Goal: Task Accomplishment & Management: Use online tool/utility

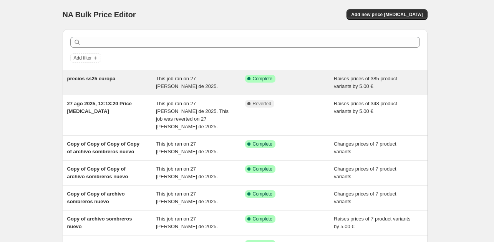
click at [133, 81] on div "precios ss25 europa" at bounding box center [111, 82] width 89 height 15
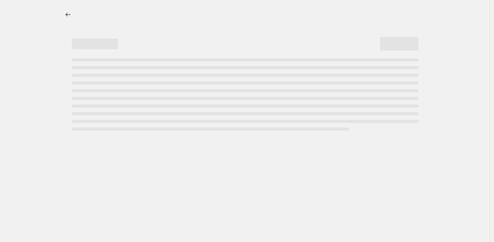
select select "by"
select select "collection"
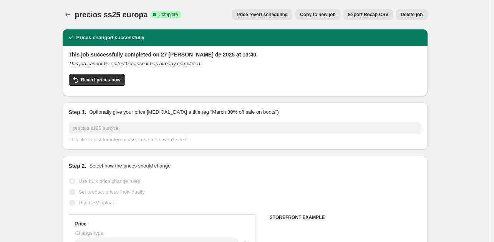
click at [330, 14] on span "Copy to new job" at bounding box center [318, 15] width 36 height 6
select select "by"
select select "collection"
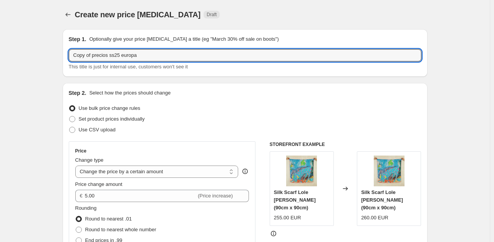
drag, startPoint x: 93, startPoint y: 54, endPoint x: 50, endPoint y: 55, distance: 43.0
drag, startPoint x: 125, startPoint y: 57, endPoint x: 103, endPoint y: 56, distance: 21.9
click at [103, 56] on input "precios ss25 europa" at bounding box center [245, 55] width 352 height 12
type input "precios ss25 uk"
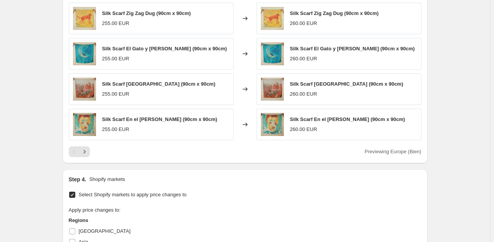
scroll to position [1113, 0]
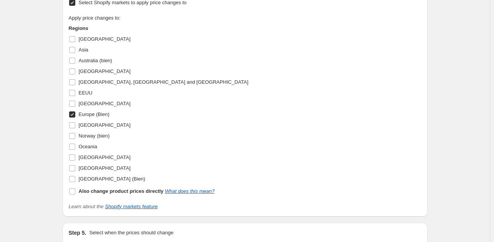
click at [74, 114] on input "Europe (Bien)" at bounding box center [72, 114] width 6 height 6
checkbox input "false"
click at [74, 178] on input "[GEOGRAPHIC_DATA] (Bien)" at bounding box center [72, 179] width 6 height 6
checkbox input "true"
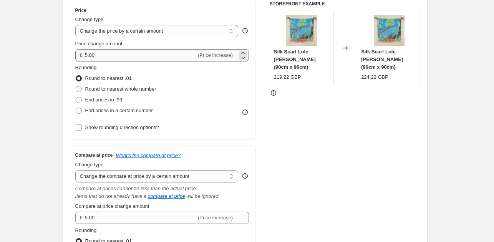
scroll to position [0, 0]
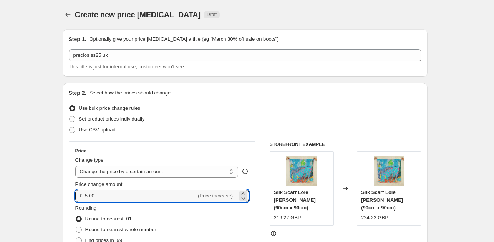
drag, startPoint x: 100, startPoint y: 195, endPoint x: 79, endPoint y: 195, distance: 20.3
click at [79, 195] on div "£ 5.00 (Price increase)" at bounding box center [162, 196] width 174 height 12
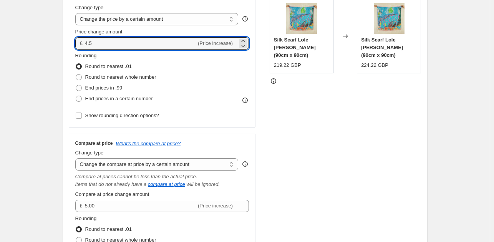
scroll to position [154, 0]
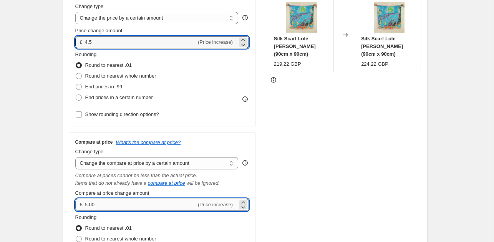
type input "4.50"
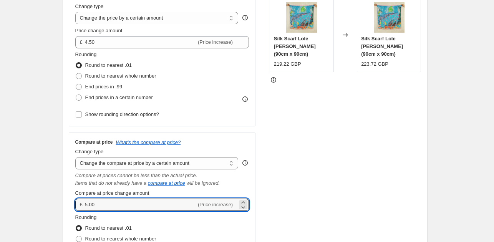
drag, startPoint x: 107, startPoint y: 207, endPoint x: 71, endPoint y: 205, distance: 36.1
click at [71, 205] on div "Compare at price What's the compare at price? Change type Change the compare at…" at bounding box center [162, 210] width 187 height 157
type input "4.50"
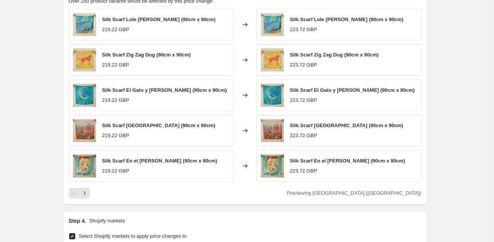
scroll to position [883, 0]
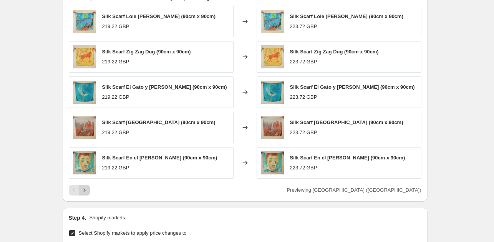
click at [88, 190] on icon "Next" at bounding box center [85, 190] width 8 height 8
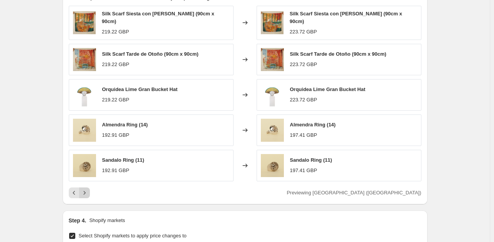
click at [85, 191] on icon "Next" at bounding box center [84, 192] width 2 height 3
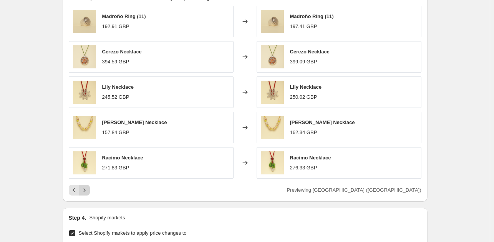
click at [88, 187] on icon "Next" at bounding box center [85, 190] width 8 height 8
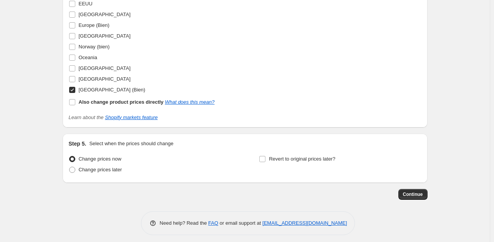
scroll to position [1205, 0]
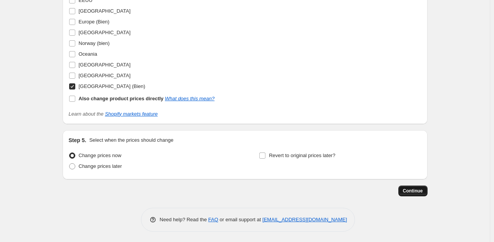
click at [406, 191] on span "Continue" at bounding box center [413, 191] width 20 height 6
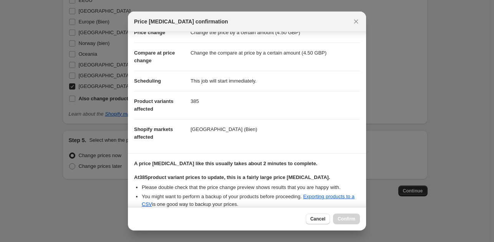
scroll to position [103, 0]
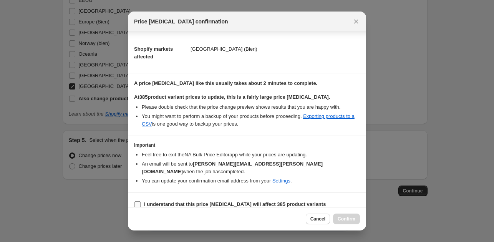
click at [135, 201] on input "I understand that this price [MEDICAL_DATA] will affect 385 product variants" at bounding box center [137, 204] width 6 height 6
checkbox input "true"
click at [346, 221] on span "Confirm" at bounding box center [346, 219] width 18 height 6
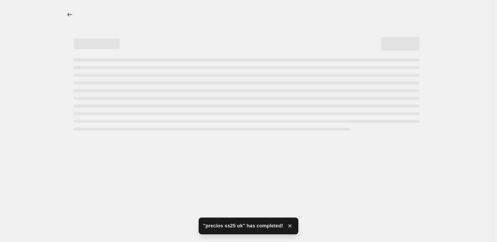
select select "by"
select select "collection"
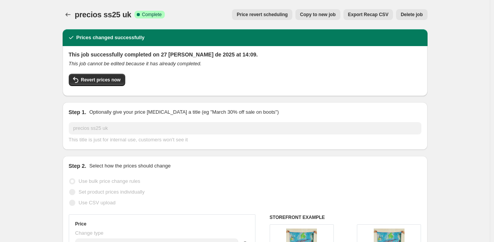
click at [330, 12] on span "Copy to new job" at bounding box center [318, 15] width 36 height 6
select select "by"
select select "collection"
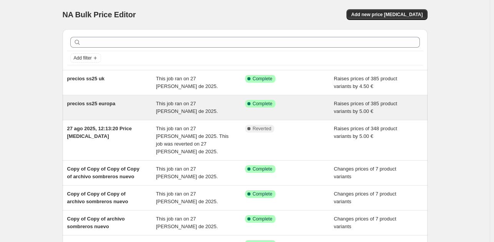
click at [96, 104] on span "precios ss25 europa" at bounding box center [91, 104] width 48 height 6
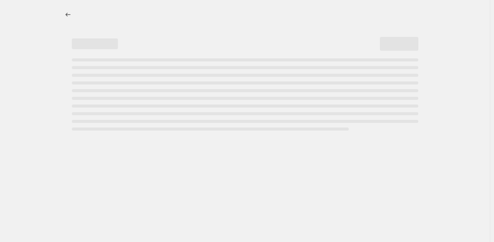
select select "by"
select select "collection"
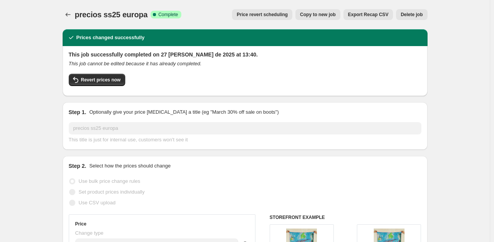
click at [323, 14] on span "Copy to new job" at bounding box center [318, 15] width 36 height 6
select select "by"
select select "collection"
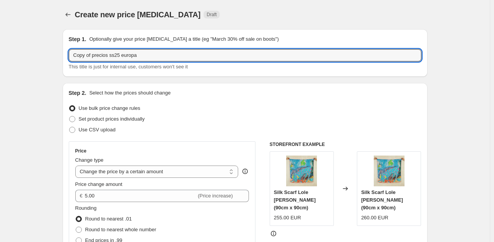
drag, startPoint x: 94, startPoint y: 55, endPoint x: 53, endPoint y: 54, distance: 41.1
drag, startPoint x: 134, startPoint y: 57, endPoint x: 103, endPoint y: 54, distance: 31.2
click at [103, 54] on input "precios ss25 europa" at bounding box center [245, 55] width 352 height 12
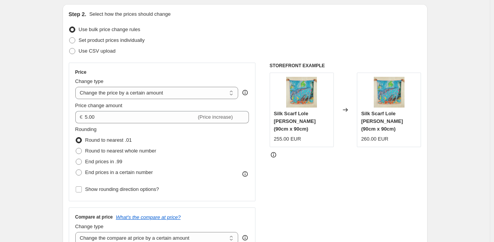
scroll to position [115, 0]
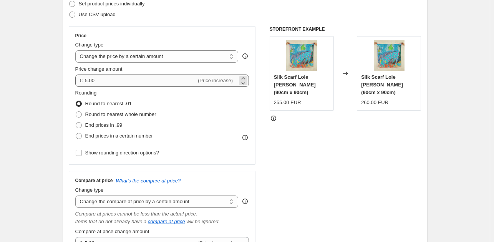
type input "precios ss25 asia, [GEOGRAPHIC_DATA], [GEOGRAPHIC_DATA], [GEOGRAPHIC_DATA], [GE…"
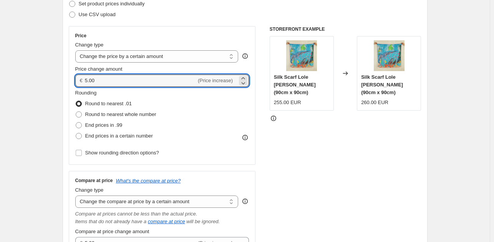
drag, startPoint x: 108, startPoint y: 76, endPoint x: 61, endPoint y: 78, distance: 47.2
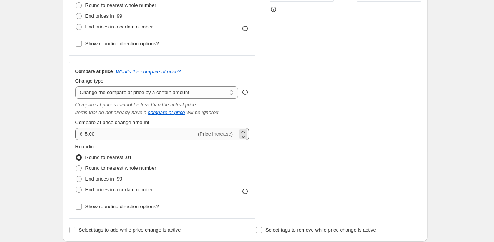
scroll to position [269, 0]
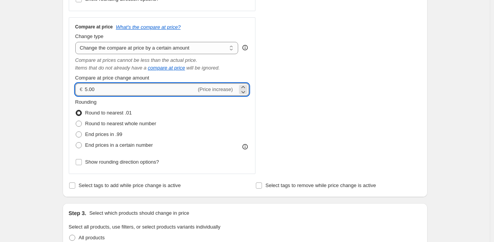
type input "10.00"
drag, startPoint x: 99, startPoint y: 90, endPoint x: 79, endPoint y: 91, distance: 20.0
click at [79, 91] on div "€ 5.00 (Price increase)" at bounding box center [162, 89] width 174 height 12
type input "10.00"
click at [287, 96] on div "STOREFRONT EXAMPLE Silk Scarf Lole [PERSON_NAME] (90cm x 90cm) 255.00 EUR Chang…" at bounding box center [345, 23] width 152 height 301
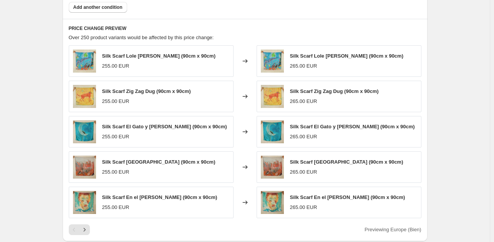
scroll to position [844, 0]
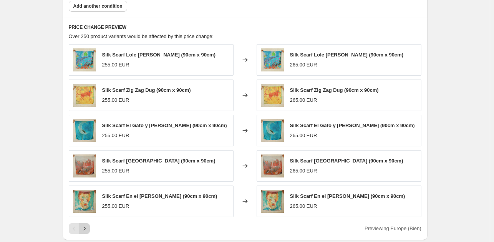
click at [87, 229] on icon "Next" at bounding box center [85, 229] width 8 height 8
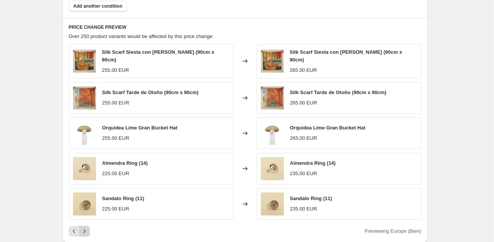
click at [85, 229] on icon "Next" at bounding box center [84, 230] width 2 height 3
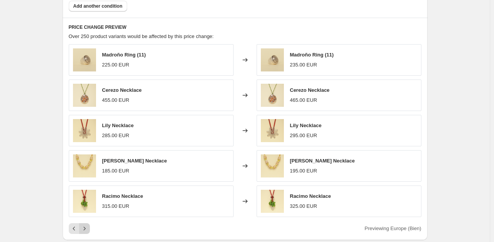
click at [85, 228] on icon "Next" at bounding box center [84, 227] width 2 height 3
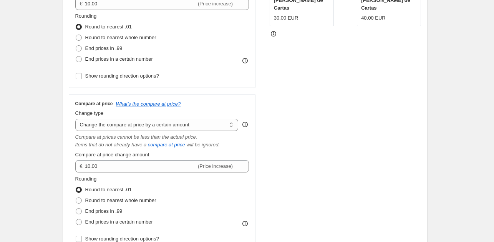
scroll to position [0, 0]
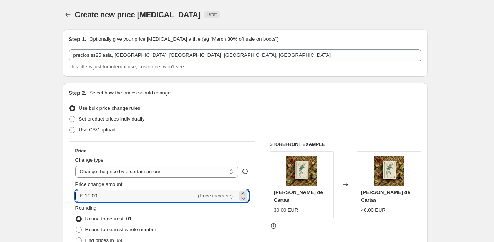
drag, startPoint x: 104, startPoint y: 194, endPoint x: 70, endPoint y: 193, distance: 34.2
click at [72, 193] on div "Price Change type Change the price to a certain amount Change the price by a ce…" at bounding box center [162, 210] width 187 height 139
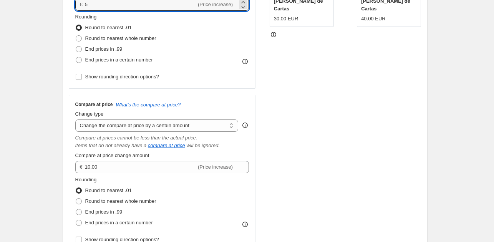
scroll to position [192, 0]
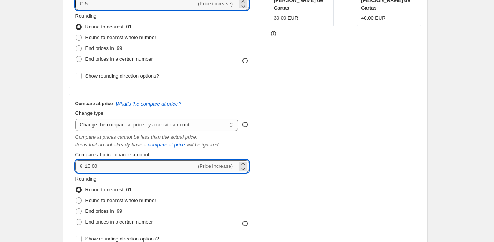
type input "5.00"
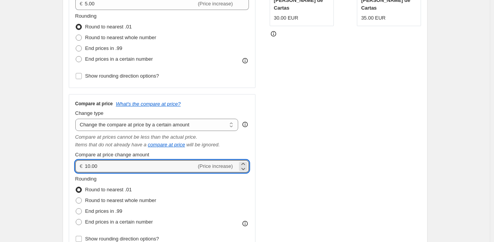
drag, startPoint x: 102, startPoint y: 168, endPoint x: 83, endPoint y: 167, distance: 19.6
click at [83, 167] on div "€ 10.00 (Price increase)" at bounding box center [162, 166] width 174 height 12
drag, startPoint x: 108, startPoint y: 167, endPoint x: 81, endPoint y: 168, distance: 26.9
click at [82, 167] on div "€ 4.99 (Price increase)" at bounding box center [162, 166] width 174 height 12
type input "5.00"
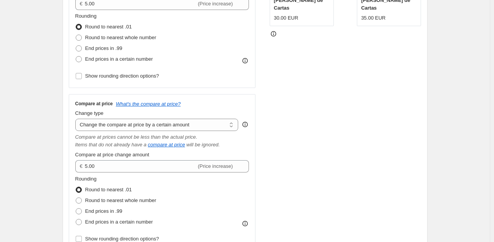
click at [261, 141] on div "Price Change type Change the price to a certain amount Change the price by a ce…" at bounding box center [245, 99] width 352 height 301
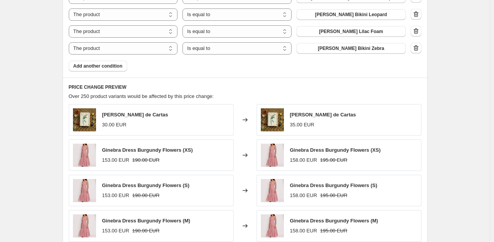
scroll to position [806, 0]
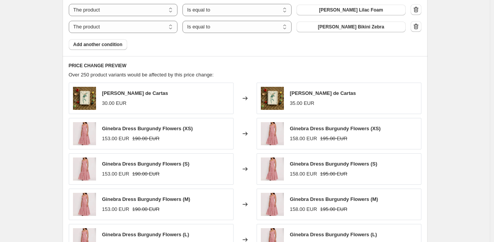
click at [288, 63] on h6 "PRICE CHANGE PREVIEW" at bounding box center [245, 66] width 352 height 6
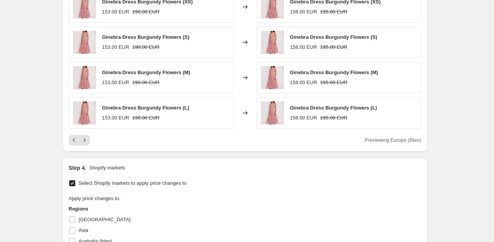
scroll to position [959, 0]
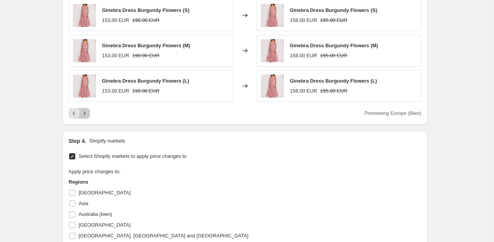
click at [88, 115] on icon "Next" at bounding box center [85, 113] width 8 height 8
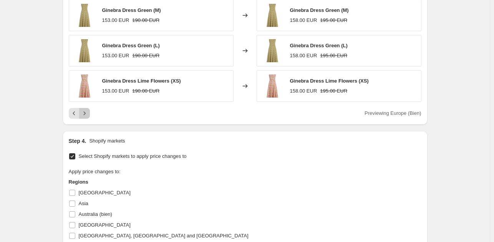
click at [88, 115] on icon "Next" at bounding box center [85, 113] width 8 height 8
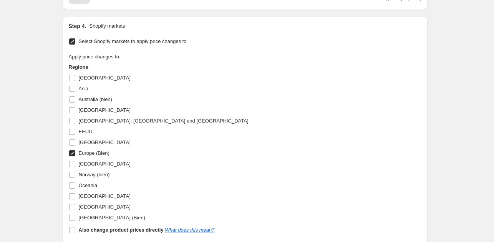
scroll to position [1075, 0]
click at [72, 119] on input "[GEOGRAPHIC_DATA], [GEOGRAPHIC_DATA] and [GEOGRAPHIC_DATA]" at bounding box center [72, 120] width 6 height 6
checkbox input "true"
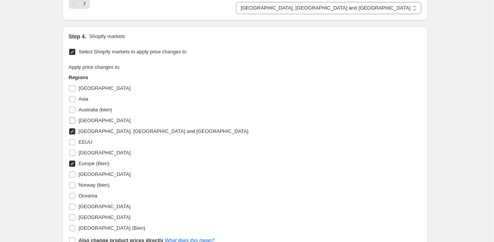
click at [75, 119] on input "[GEOGRAPHIC_DATA]" at bounding box center [72, 120] width 6 height 6
checkbox input "true"
select select "104773845330"
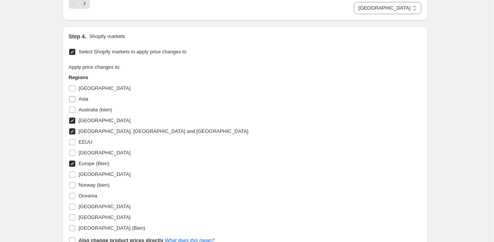
click at [75, 96] on input "Asia" at bounding box center [72, 99] width 6 height 6
checkbox input "true"
select select "89053692242"
click at [74, 86] on input "[GEOGRAPHIC_DATA]" at bounding box center [72, 88] width 6 height 6
checkbox input "true"
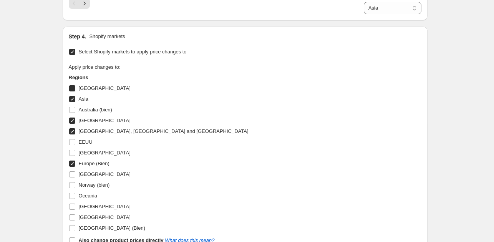
select select "89053364562"
click at [74, 162] on input "Europe (Bien)" at bounding box center [72, 163] width 6 height 6
checkbox input "false"
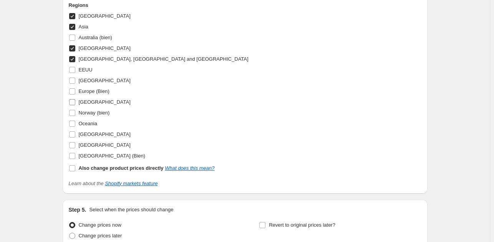
scroll to position [1151, 0]
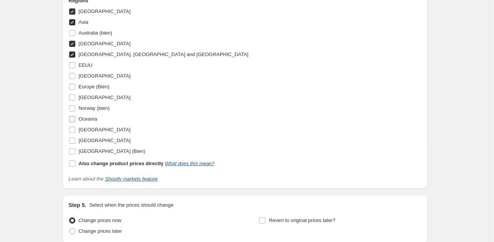
click at [72, 116] on span at bounding box center [72, 119] width 7 height 7
click at [72, 116] on input "Oceania" at bounding box center [72, 119] width 6 height 6
checkbox input "true"
click at [74, 140] on input "[GEOGRAPHIC_DATA]" at bounding box center [72, 140] width 6 height 6
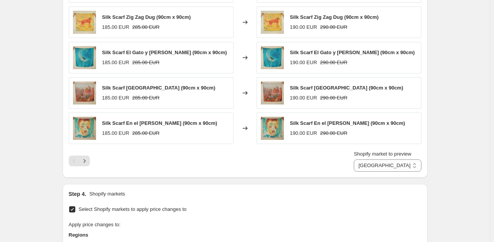
scroll to position [959, 0]
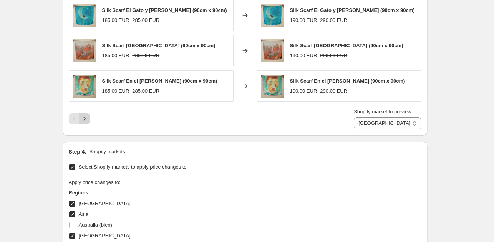
click at [88, 117] on icon "Next" at bounding box center [85, 119] width 8 height 8
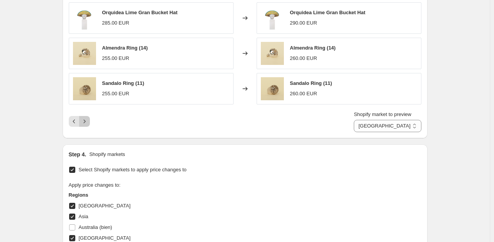
click at [88, 117] on icon "Next" at bounding box center [85, 121] width 8 height 8
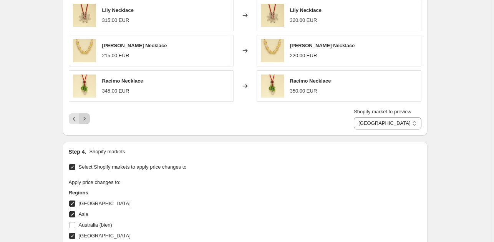
click at [88, 117] on icon "Next" at bounding box center [85, 119] width 8 height 8
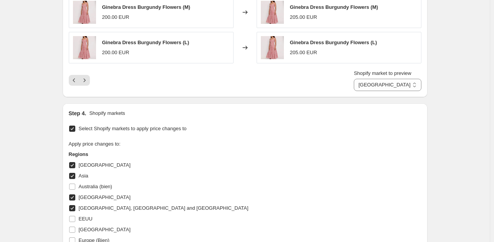
scroll to position [1151, 0]
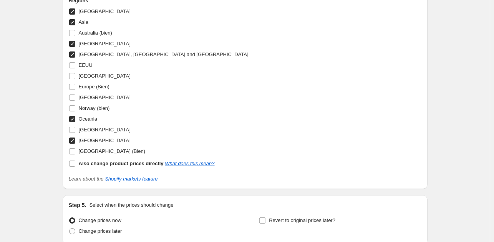
click at [74, 139] on input "[GEOGRAPHIC_DATA]" at bounding box center [72, 140] width 6 height 6
checkbox input "false"
click at [73, 117] on input "Oceania" at bounding box center [72, 119] width 6 height 6
checkbox input "false"
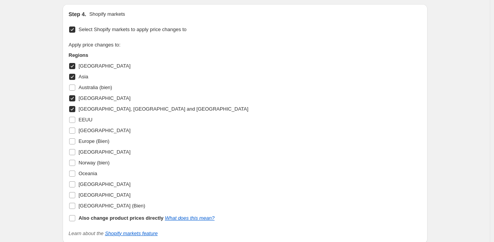
scroll to position [959, 0]
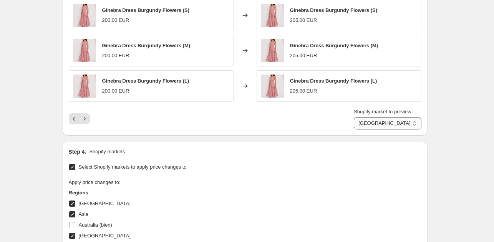
click at [375, 127] on select "[GEOGRAPHIC_DATA] [GEOGRAPHIC_DATA] [GEOGRAPHIC_DATA] [GEOGRAPHIC_DATA], [GEOGR…" at bounding box center [386, 123] width 67 height 12
select select "89053692242"
click at [365, 117] on select "[GEOGRAPHIC_DATA] [GEOGRAPHIC_DATA] [GEOGRAPHIC_DATA] [GEOGRAPHIC_DATA], [GEOGR…" at bounding box center [386, 123] width 67 height 12
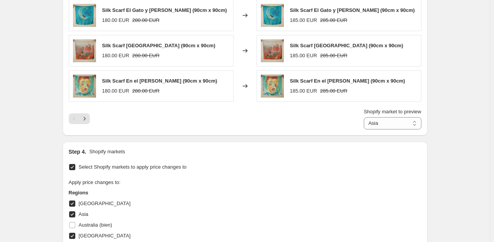
click at [75, 201] on input "[GEOGRAPHIC_DATA]" at bounding box center [72, 203] width 6 height 6
checkbox input "false"
click at [74, 215] on input "Asia" at bounding box center [72, 214] width 6 height 6
checkbox input "false"
select select "104773845330"
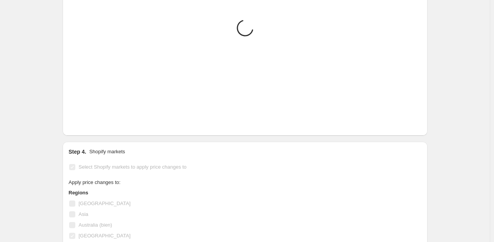
scroll to position [1113, 0]
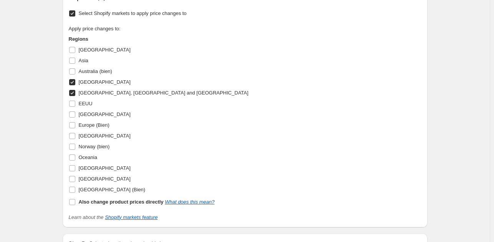
click at [74, 90] on input "[GEOGRAPHIC_DATA], [GEOGRAPHIC_DATA] and [GEOGRAPHIC_DATA]" at bounding box center [72, 93] width 6 height 6
checkbox input "false"
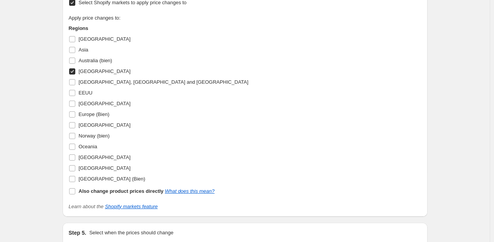
scroll to position [1102, 0]
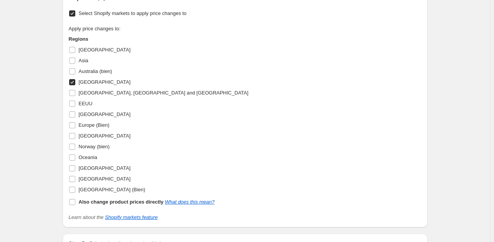
click at [73, 81] on input "[GEOGRAPHIC_DATA]" at bounding box center [72, 82] width 6 height 6
checkbox input "false"
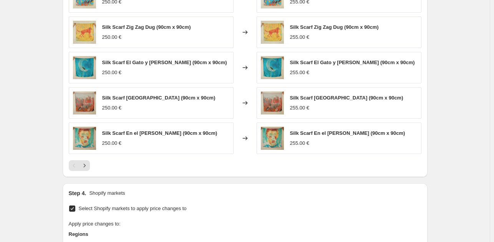
scroll to position [1025, 0]
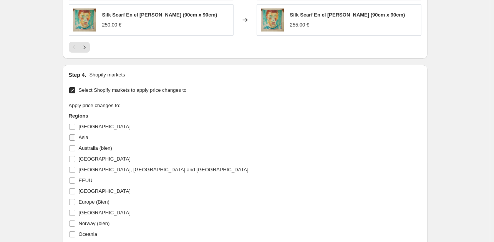
click at [74, 135] on input "Asia" at bounding box center [72, 137] width 6 height 6
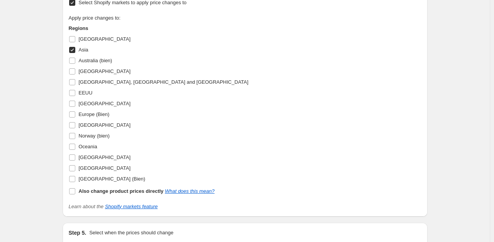
scroll to position [1102, 0]
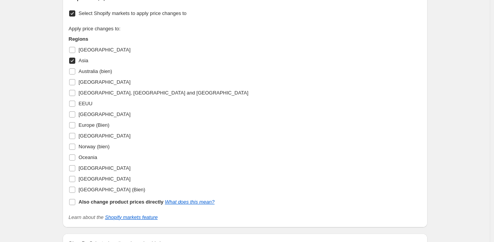
click at [74, 59] on input "Asia" at bounding box center [72, 61] width 6 height 6
checkbox input "false"
click at [73, 81] on input "[GEOGRAPHIC_DATA]" at bounding box center [72, 82] width 6 height 6
checkbox input "true"
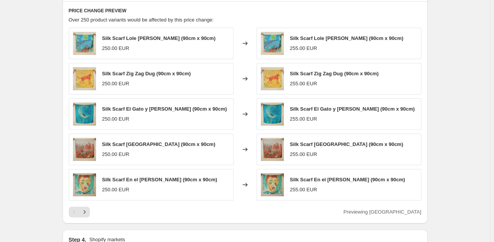
scroll to position [872, 0]
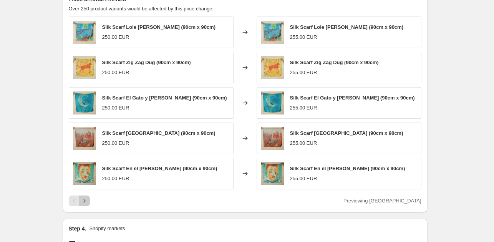
click at [86, 195] on div "Pagination" at bounding box center [84, 200] width 11 height 11
click at [86, 199] on icon "Next" at bounding box center [85, 201] width 8 height 8
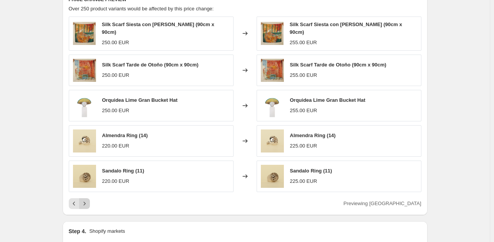
click at [88, 200] on icon "Next" at bounding box center [85, 204] width 8 height 8
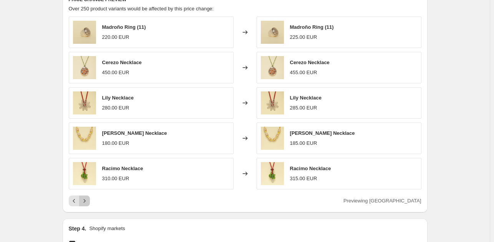
click at [87, 199] on icon "Next" at bounding box center [85, 201] width 8 height 8
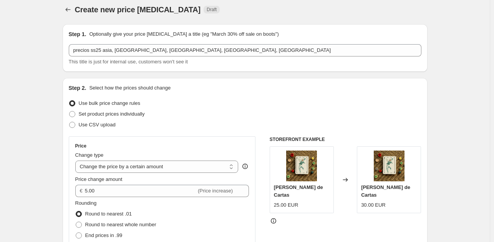
scroll to position [0, 0]
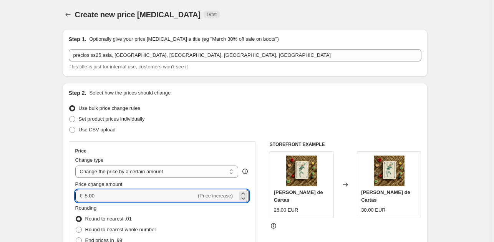
drag, startPoint x: 102, startPoint y: 195, endPoint x: 69, endPoint y: 195, distance: 33.0
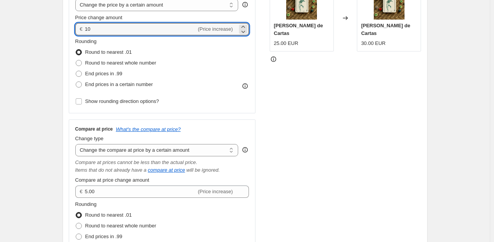
scroll to position [192, 0]
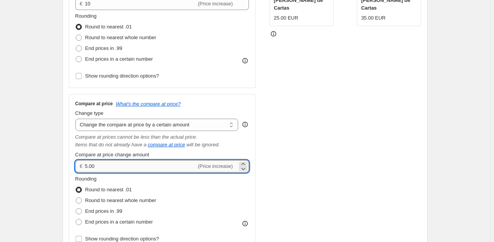
type input "10.00"
drag, startPoint x: 102, startPoint y: 167, endPoint x: 84, endPoint y: 167, distance: 18.0
click at [84, 167] on div "€ 5.00 (Price increase)" at bounding box center [162, 166] width 174 height 12
type input "10.00"
click at [325, 150] on div "STOREFRONT EXAMPLE [PERSON_NAME] de Cartas 25.00 EUR Changed to [PERSON_NAME] d…" at bounding box center [345, 99] width 152 height 301
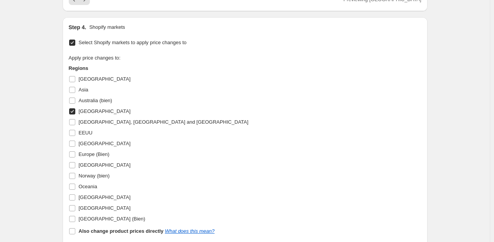
scroll to position [1075, 0]
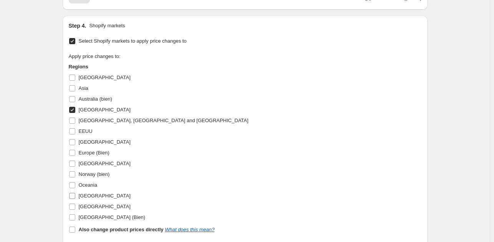
click at [73, 205] on input "[GEOGRAPHIC_DATA]" at bounding box center [72, 206] width 6 height 6
checkbox input "true"
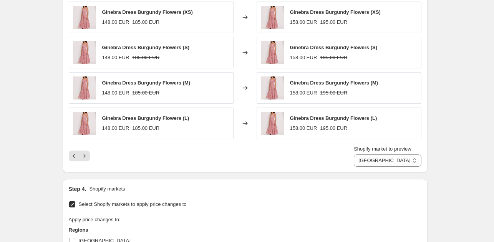
scroll to position [921, 0]
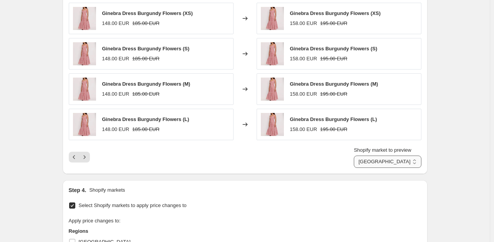
click at [387, 162] on select "[GEOGRAPHIC_DATA] [GEOGRAPHIC_DATA]" at bounding box center [386, 161] width 67 height 12
click at [365, 155] on select "[GEOGRAPHIC_DATA] [GEOGRAPHIC_DATA]" at bounding box center [386, 161] width 67 height 12
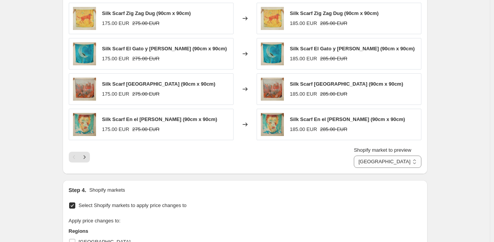
click at [371, 167] on div "PRICE CHANGE PREVIEW Over 250 product variants would be affected by this price …" at bounding box center [245, 57] width 365 height 233
click at [375, 163] on select "[GEOGRAPHIC_DATA] [GEOGRAPHIC_DATA]" at bounding box center [386, 161] width 67 height 12
select select "104773845330"
click at [365, 155] on select "[GEOGRAPHIC_DATA] [GEOGRAPHIC_DATA]" at bounding box center [386, 161] width 67 height 12
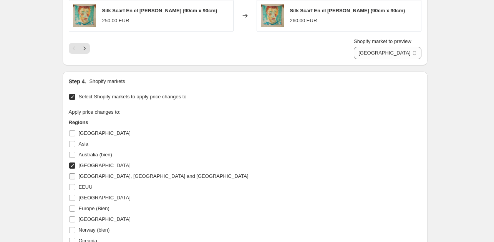
scroll to position [1036, 0]
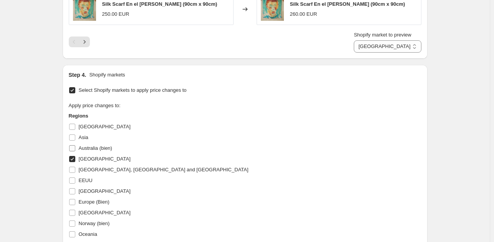
click at [73, 145] on input "Australia (bien)" at bounding box center [72, 148] width 6 height 6
checkbox input "true"
click at [74, 160] on input "[GEOGRAPHIC_DATA]" at bounding box center [72, 159] width 6 height 6
checkbox input "false"
select select "104774107474"
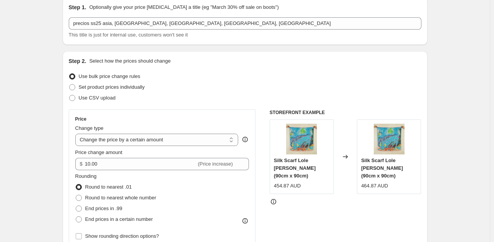
scroll to position [0, 0]
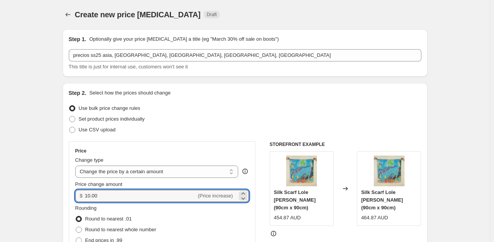
drag, startPoint x: 102, startPoint y: 196, endPoint x: 81, endPoint y: 198, distance: 21.2
click at [81, 198] on div "$ 10.00 (Price increase)" at bounding box center [162, 196] width 174 height 12
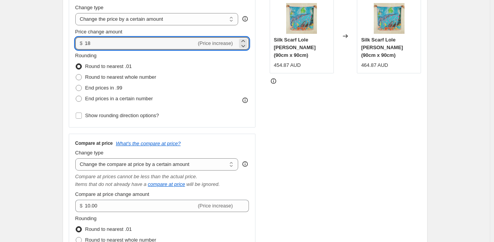
scroll to position [154, 0]
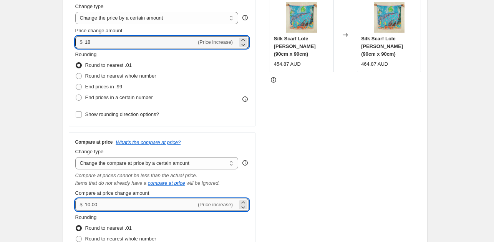
type input "18.00"
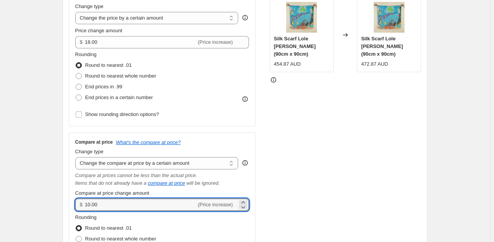
drag, startPoint x: 112, startPoint y: 205, endPoint x: 81, endPoint y: 204, distance: 30.3
click at [83, 204] on div "$ 10.00 (Price increase)" at bounding box center [162, 204] width 174 height 12
click at [279, 171] on div "STOREFRONT EXAMPLE Silk Scarf Lole [PERSON_NAME] (90cm x 90cm) 454.87 AUD Chang…" at bounding box center [345, 138] width 152 height 301
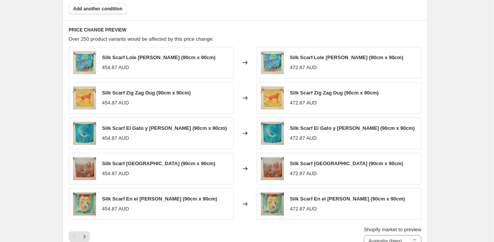
scroll to position [844, 0]
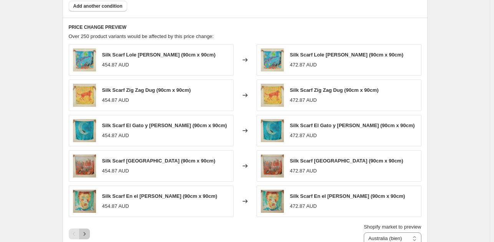
click at [88, 230] on icon "Next" at bounding box center [85, 234] width 8 height 8
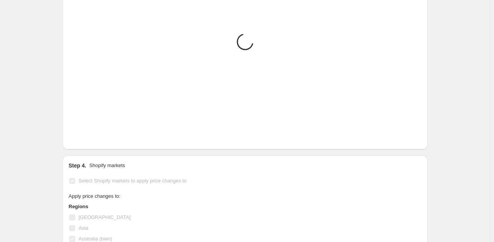
scroll to position [959, 0]
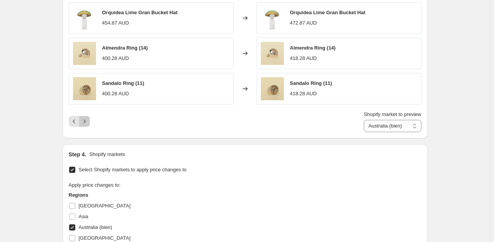
click at [88, 117] on icon "Next" at bounding box center [85, 121] width 8 height 8
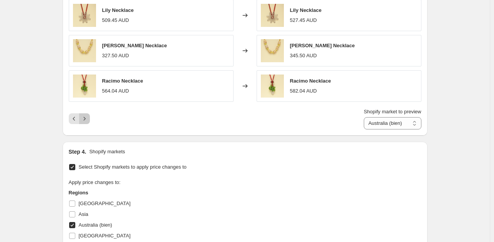
click at [87, 118] on icon "Next" at bounding box center [85, 119] width 8 height 8
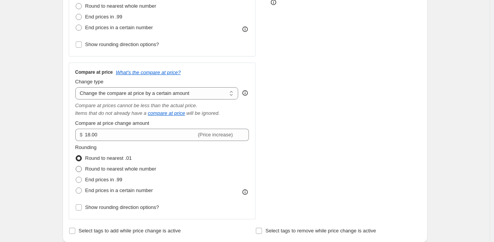
scroll to position [230, 0]
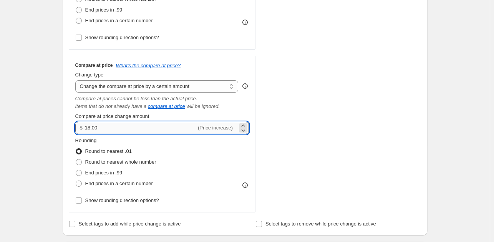
click at [91, 127] on input "18.00" at bounding box center [140, 128] width 111 height 12
click at [113, 131] on input "17.00" at bounding box center [140, 128] width 111 height 12
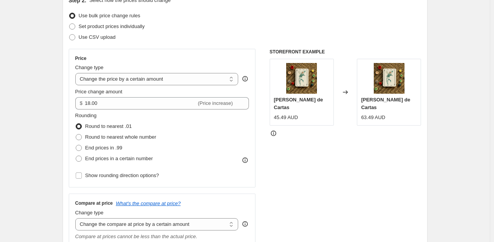
scroll to position [77, 0]
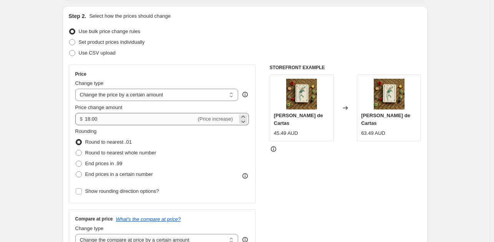
type input "17.50"
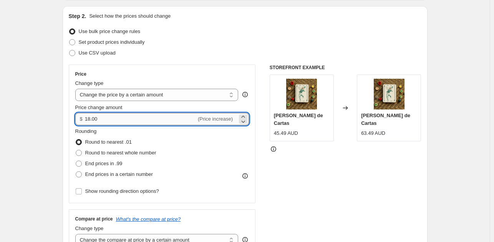
click at [102, 117] on input "18.00" at bounding box center [140, 119] width 111 height 12
type input "17.50"
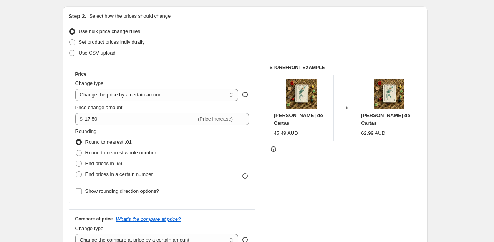
click at [169, 139] on div "Rounding Round to nearest .01 Round to nearest whole number End prices in .99 E…" at bounding box center [162, 153] width 174 height 52
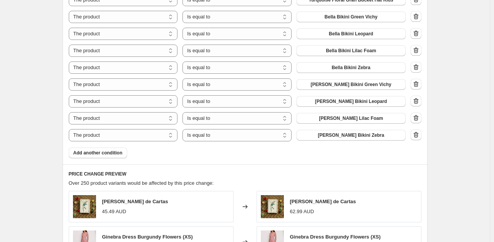
scroll to position [806, 0]
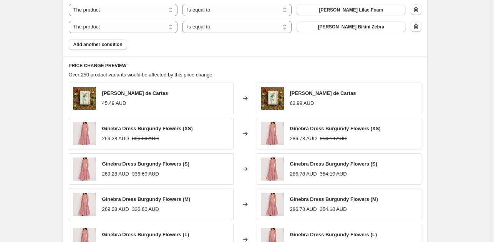
click at [200, 139] on div "Ginebra Dress Burgundy Flowers (XS) 269.28 AUD 336.60 AUD" at bounding box center [151, 133] width 165 height 31
click at [198, 66] on h6 "PRICE CHANGE PREVIEW" at bounding box center [245, 66] width 352 height 6
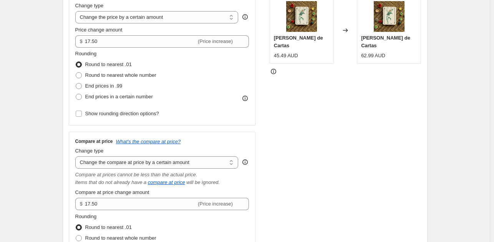
scroll to position [154, 0]
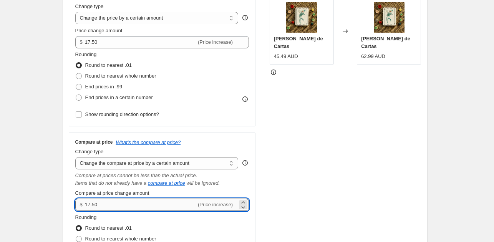
click at [116, 203] on input "17.50" at bounding box center [140, 204] width 111 height 12
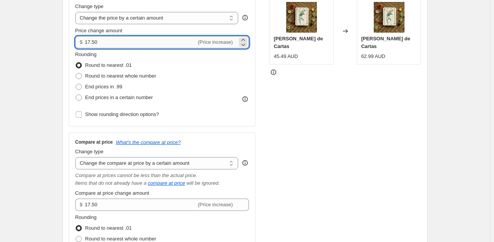
click at [110, 39] on input "17.50" at bounding box center [140, 42] width 111 height 12
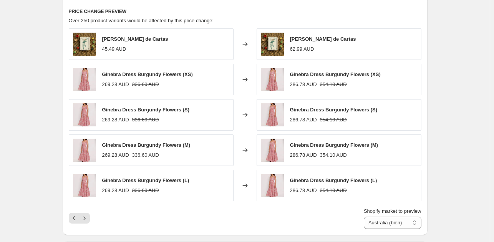
scroll to position [959, 0]
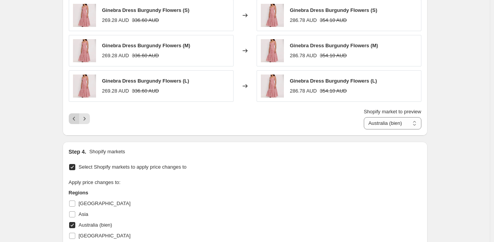
click at [73, 115] on icon "Previous" at bounding box center [74, 119] width 8 height 8
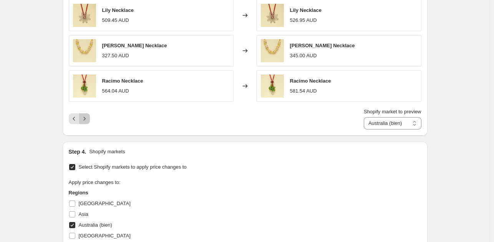
click at [81, 120] on button "Next" at bounding box center [84, 118] width 11 height 11
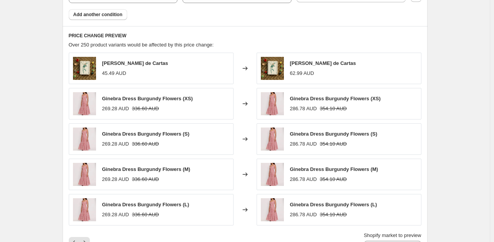
scroll to position [844, 0]
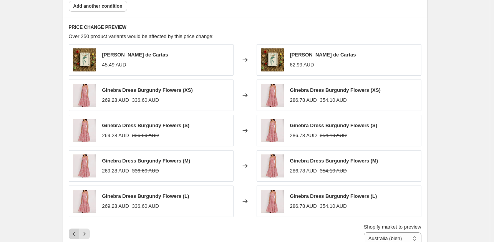
click at [75, 230] on icon "Previous" at bounding box center [74, 234] width 8 height 8
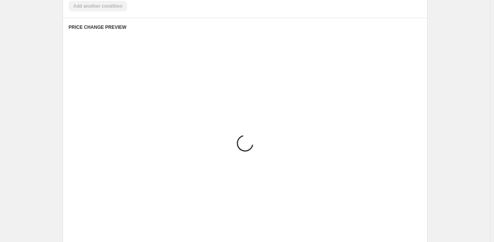
click at [75, 230] on icon "Previous" at bounding box center [74, 234] width 8 height 8
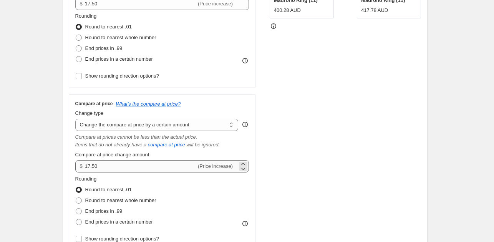
scroll to position [38, 0]
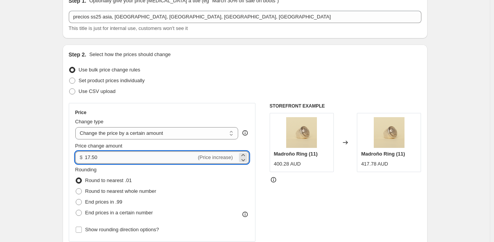
click at [116, 161] on input "17.50" at bounding box center [140, 157] width 111 height 12
click at [227, 134] on select "Change the price to a certain amount Change the price by a certain amount Chang…" at bounding box center [156, 133] width 163 height 12
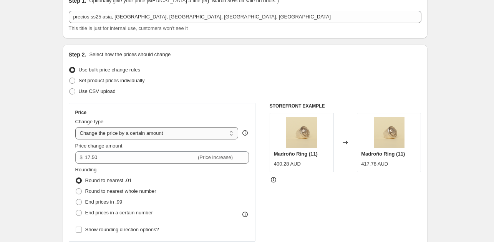
select select "to"
click at [77, 127] on select "Change the price to a certain amount Change the price by a certain amount Chang…" at bounding box center [156, 133] width 163 height 12
type input "80.00"
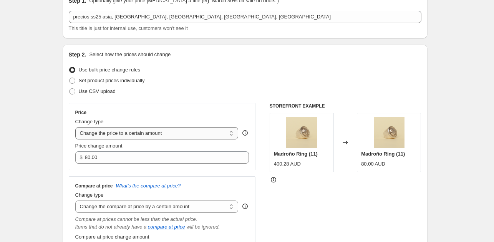
click at [192, 130] on select "Change the price to a certain amount Change the price by a certain amount Chang…" at bounding box center [156, 133] width 163 height 12
select select "by"
click at [77, 127] on select "Change the price to a certain amount Change the price by a certain amount Chang…" at bounding box center [156, 133] width 163 height 12
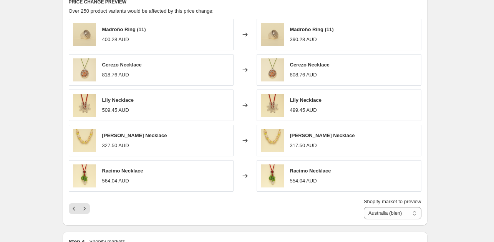
scroll to position [883, 0]
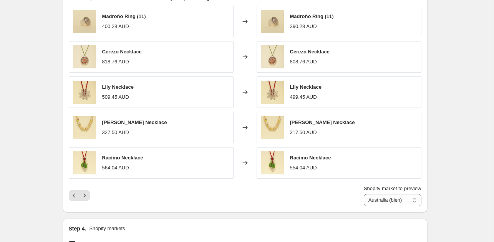
click at [94, 192] on div "Shopify market to preview Australia (bien) [GEOGRAPHIC_DATA] [GEOGRAPHIC_DATA] …" at bounding box center [245, 195] width 352 height 21
click at [87, 196] on icon "Next" at bounding box center [85, 196] width 8 height 8
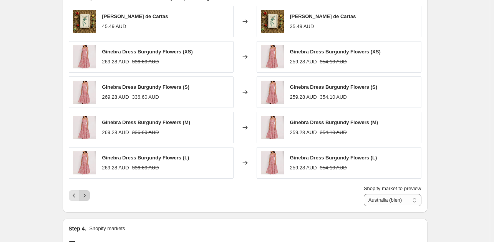
click at [86, 195] on icon "Next" at bounding box center [85, 196] width 8 height 8
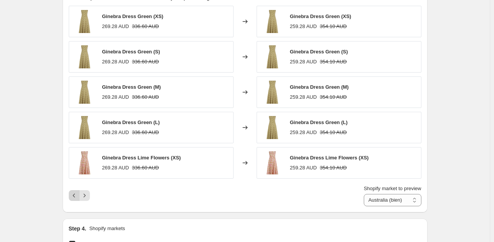
click at [75, 190] on button "Previous" at bounding box center [74, 195] width 11 height 11
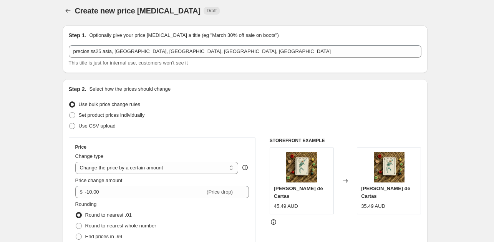
scroll to position [0, 0]
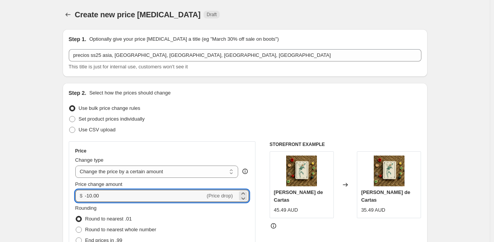
drag, startPoint x: 106, startPoint y: 198, endPoint x: 64, endPoint y: 198, distance: 41.5
type input "17.50"
click at [193, 142] on div "Price Change type Change the price to a certain amount Change the price by a ce…" at bounding box center [162, 210] width 187 height 139
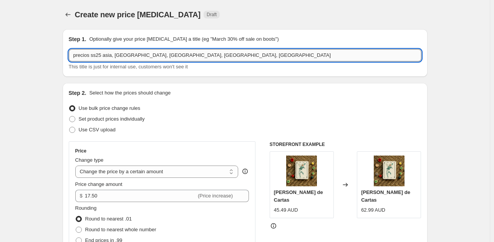
drag, startPoint x: 189, startPoint y: 53, endPoint x: 103, endPoint y: 54, distance: 86.4
click at [103, 54] on input "precios ss25 asia, [GEOGRAPHIC_DATA], [GEOGRAPHIC_DATA], [GEOGRAPHIC_DATA], [GE…" at bounding box center [245, 55] width 352 height 12
type input "precios ss25 australia"
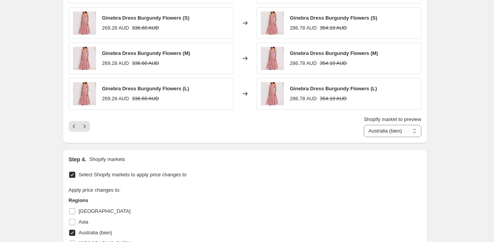
scroll to position [959, 0]
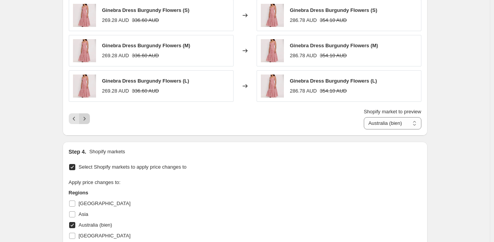
click at [88, 120] on icon "Next" at bounding box center [85, 119] width 8 height 8
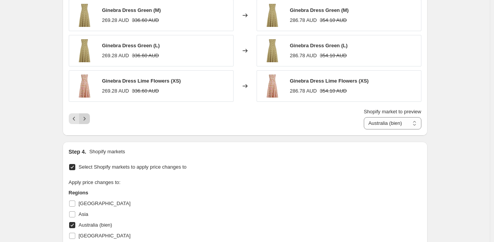
click at [88, 119] on icon "Next" at bounding box center [85, 119] width 8 height 8
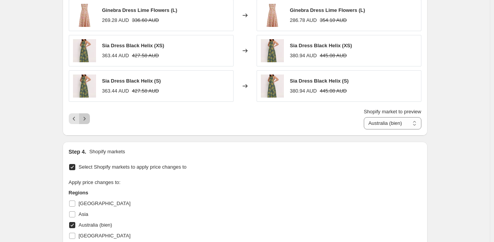
drag, startPoint x: 88, startPoint y: 119, endPoint x: 131, endPoint y: 114, distance: 43.7
click at [129, 114] on div "Shopify market to preview Australia (bien) [GEOGRAPHIC_DATA] [GEOGRAPHIC_DATA] …" at bounding box center [245, 118] width 352 height 21
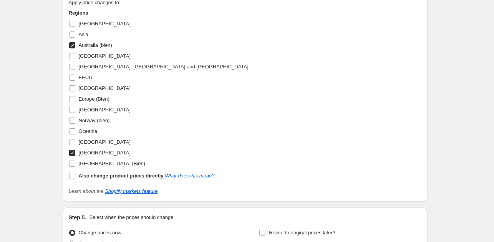
scroll to position [1151, 0]
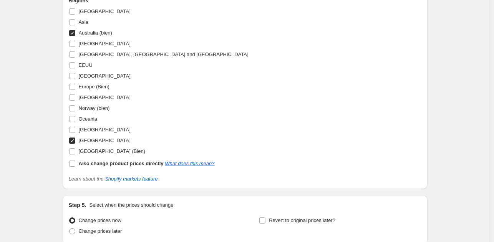
click at [74, 140] on input "[GEOGRAPHIC_DATA]" at bounding box center [72, 140] width 6 height 6
checkbox input "false"
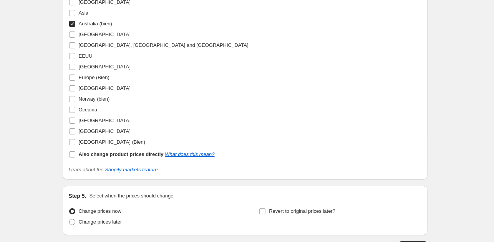
scroll to position [1205, 0]
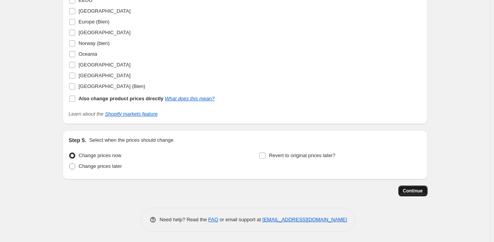
click at [413, 185] on button "Continue" at bounding box center [412, 190] width 29 height 11
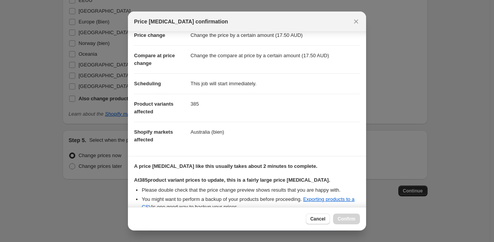
scroll to position [103, 0]
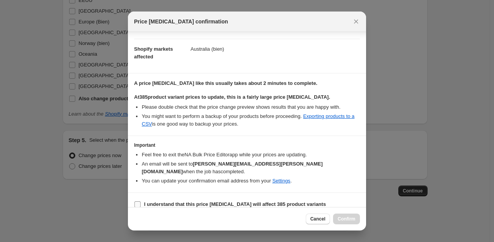
click at [139, 201] on input "I understand that this price [MEDICAL_DATA] will affect 385 product variants" at bounding box center [137, 204] width 6 height 6
checkbox input "true"
click at [355, 218] on span "Confirm" at bounding box center [346, 219] width 18 height 6
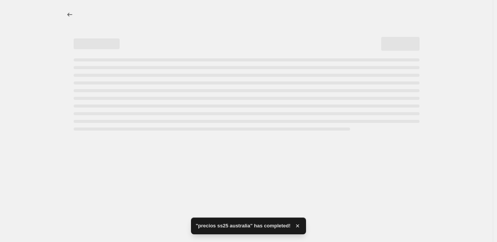
select select "by"
select select "collection"
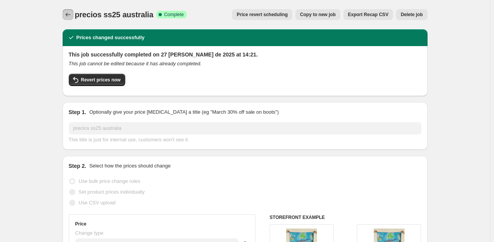
click at [71, 17] on icon "Price change jobs" at bounding box center [68, 15] width 8 height 8
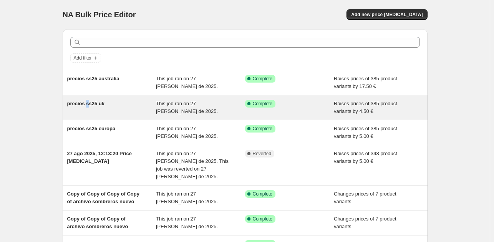
click at [89, 104] on span "precios ss25 uk" at bounding box center [86, 104] width 38 height 6
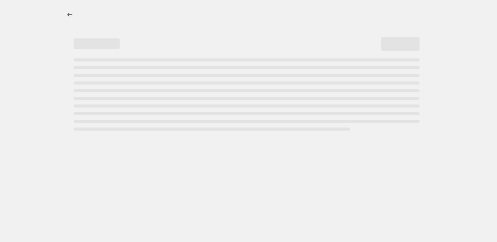
select select "by"
select select "collection"
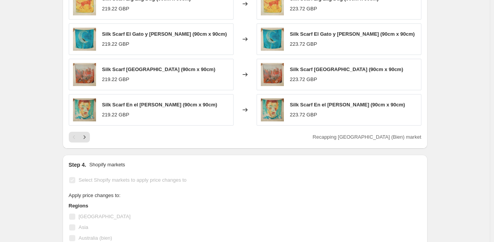
scroll to position [1036, 0]
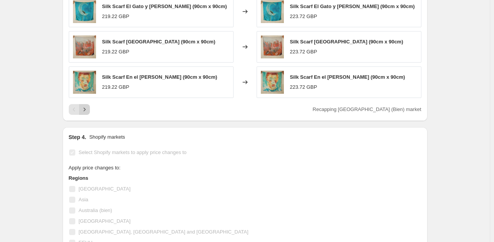
click at [87, 111] on icon "Next" at bounding box center [85, 110] width 8 height 8
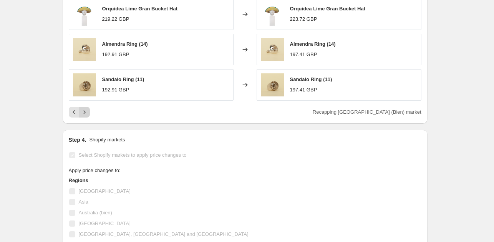
click at [86, 111] on icon "Next" at bounding box center [85, 112] width 8 height 8
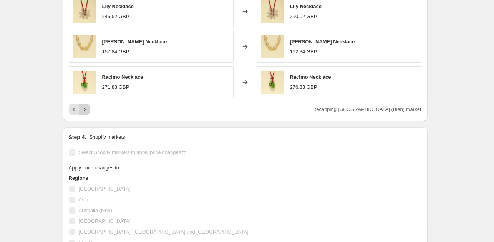
click at [86, 108] on icon "Next" at bounding box center [85, 110] width 8 height 8
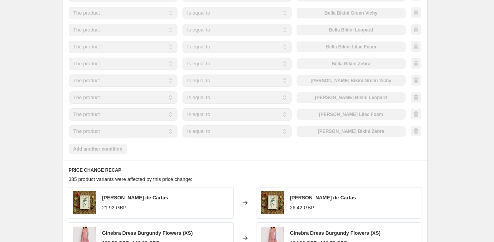
scroll to position [806, 0]
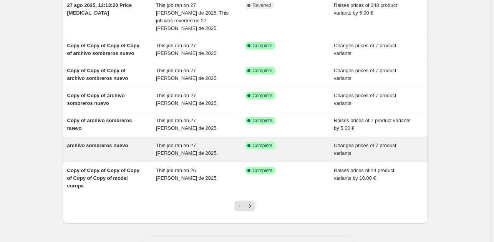
scroll to position [154, 0]
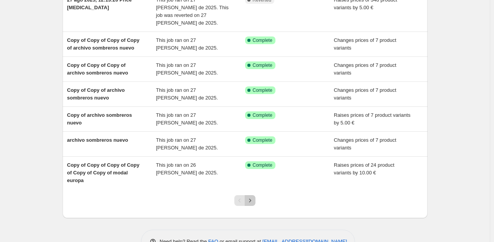
click at [251, 197] on icon "Next" at bounding box center [250, 201] width 8 height 8
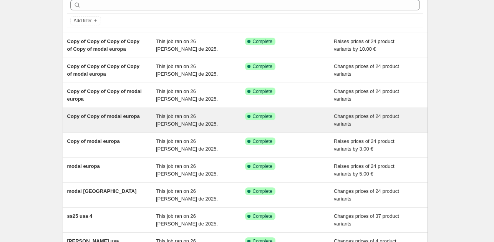
scroll to position [38, 0]
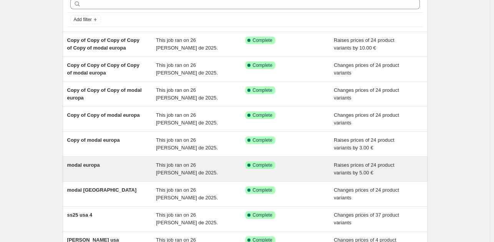
click at [111, 167] on div "modal europa" at bounding box center [111, 168] width 89 height 15
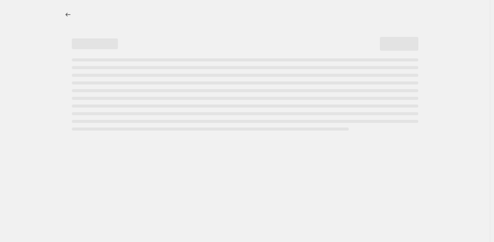
select select "by"
select select "collection"
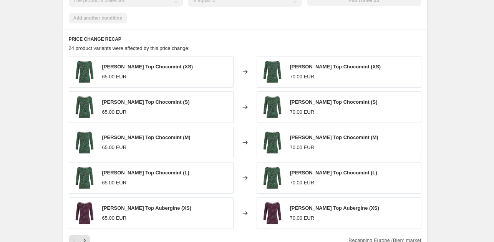
scroll to position [576, 0]
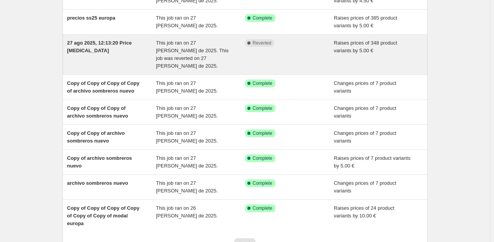
scroll to position [115, 0]
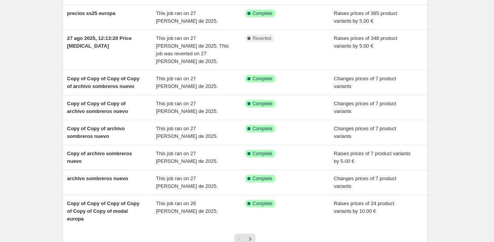
click at [254, 235] on icon "Next" at bounding box center [250, 239] width 8 height 8
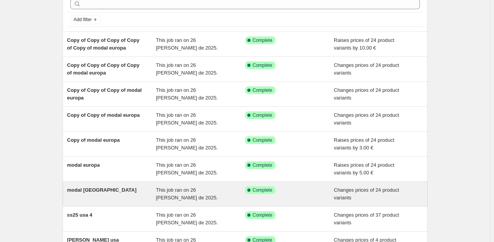
scroll to position [38, 0]
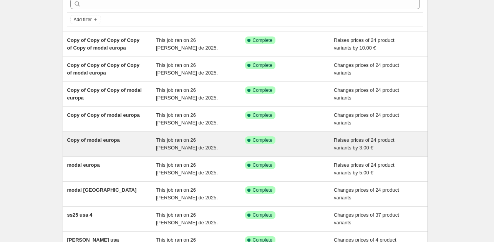
click at [107, 138] on span "Copy of modal europa" at bounding box center [93, 140] width 53 height 6
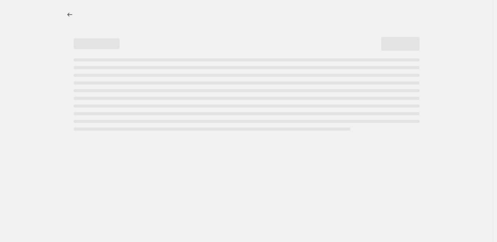
select select "by"
select select "collection"
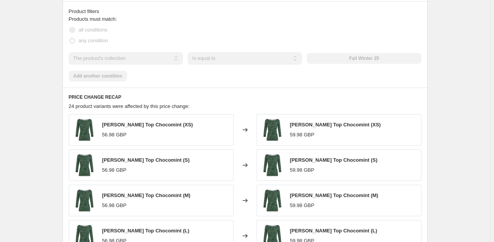
scroll to position [499, 0]
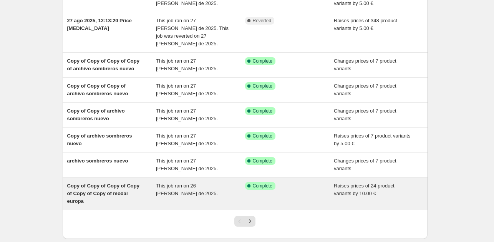
scroll to position [160, 0]
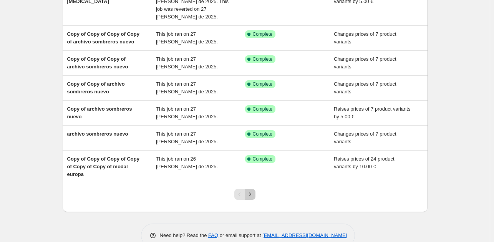
click at [253, 190] on icon "Next" at bounding box center [250, 194] width 8 height 8
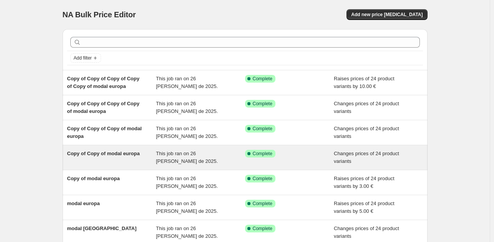
scroll to position [38, 0]
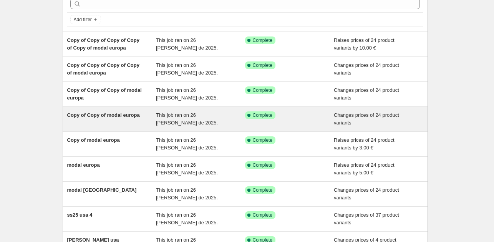
click at [123, 115] on span "Copy of Copy of modal europa" at bounding box center [103, 115] width 73 height 6
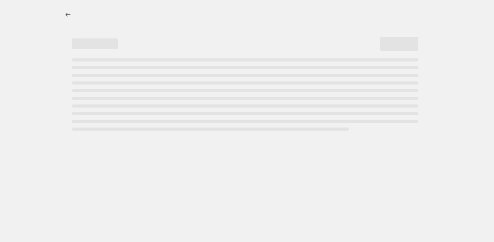
select select "collection"
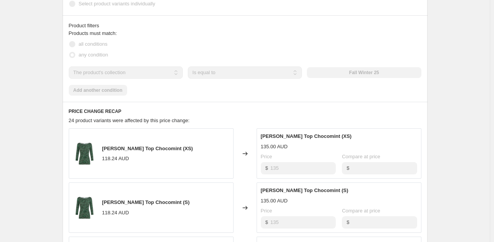
scroll to position [307, 0]
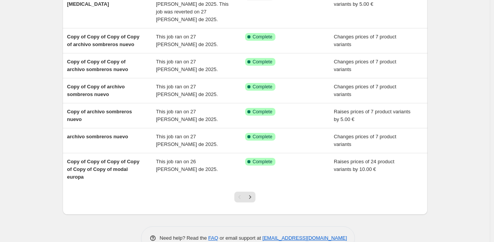
scroll to position [160, 0]
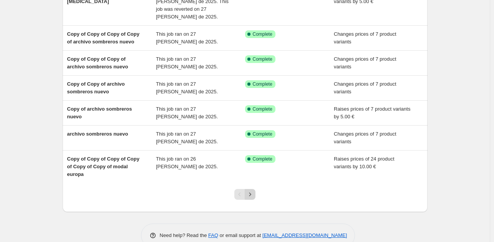
click at [253, 190] on icon "Next" at bounding box center [250, 194] width 8 height 8
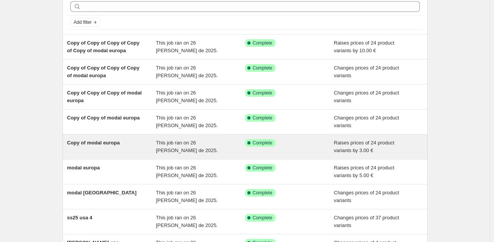
scroll to position [38, 0]
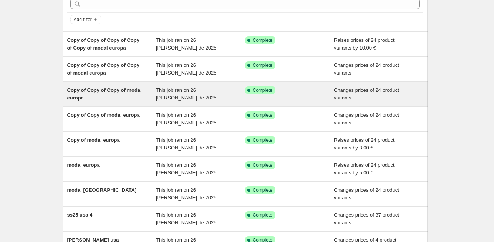
click at [103, 90] on span "Copy of Copy of Copy of modal europa" at bounding box center [104, 93] width 74 height 13
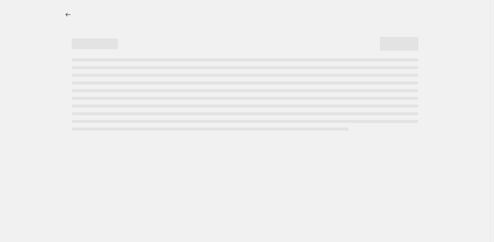
select select "collection"
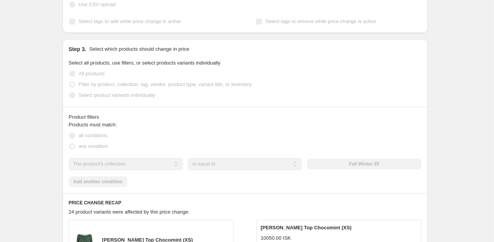
scroll to position [154, 0]
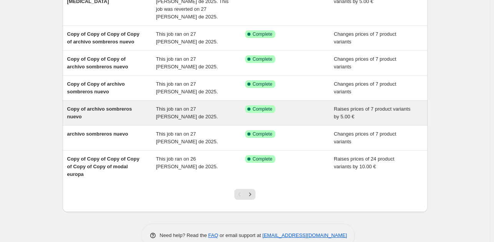
scroll to position [160, 0]
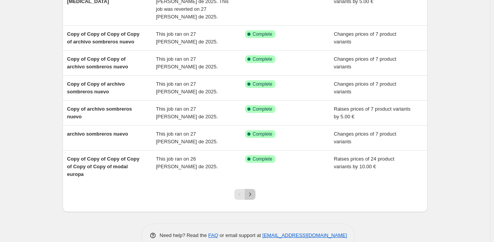
click at [251, 189] on button "Next" at bounding box center [249, 194] width 11 height 11
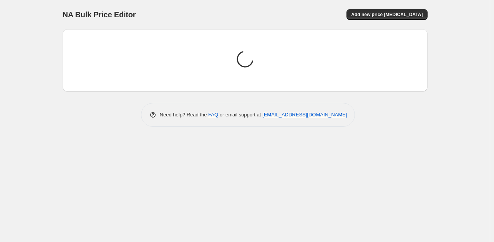
scroll to position [0, 0]
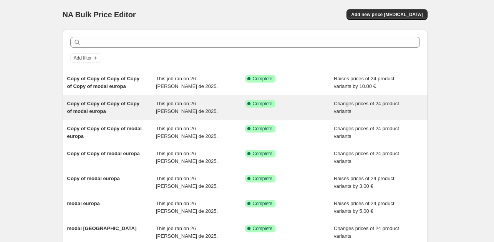
click at [134, 107] on div "Copy of Copy of Copy of Copy of modal europa" at bounding box center [111, 107] width 89 height 15
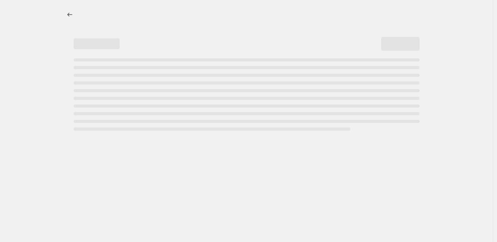
select select "collection"
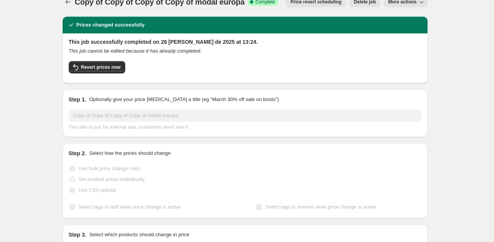
scroll to position [230, 0]
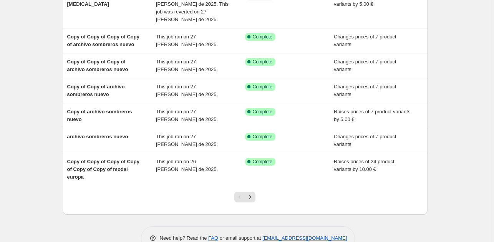
scroll to position [160, 0]
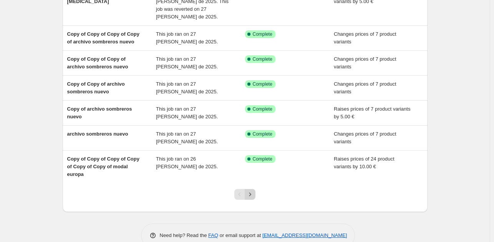
click at [248, 190] on icon "Next" at bounding box center [250, 194] width 8 height 8
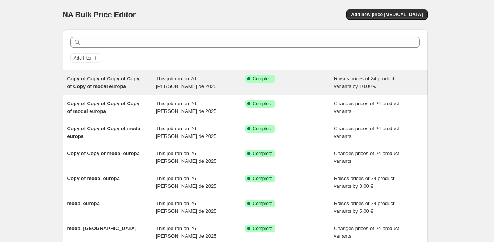
click at [124, 80] on span "Copy of Copy of Copy of Copy of Copy of modal europa" at bounding box center [103, 82] width 72 height 13
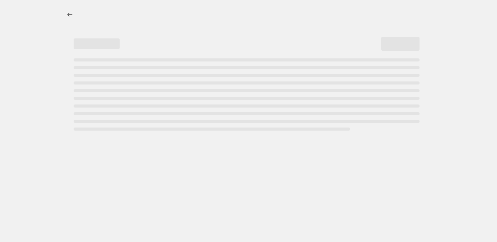
select select "by"
select select "collection"
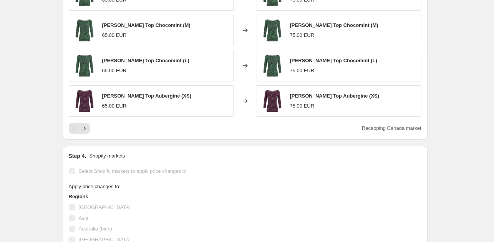
scroll to position [652, 0]
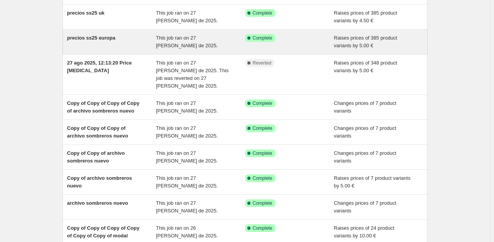
scroll to position [154, 0]
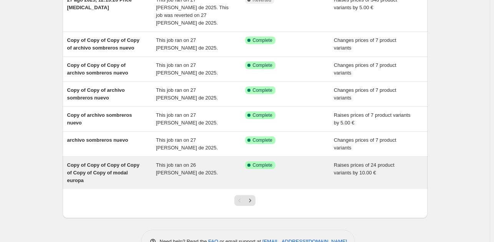
click at [122, 162] on span "Copy of Copy of Copy of Copy of Copy of Copy of modal europa" at bounding box center [103, 172] width 72 height 21
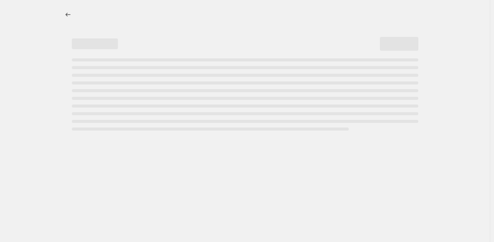
select select "by"
select select "collection"
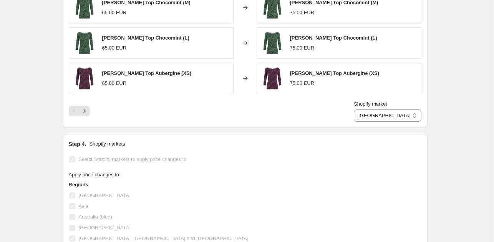
scroll to position [691, 0]
click at [401, 115] on select "[GEOGRAPHIC_DATA] [GEOGRAPHIC_DATA] [GEOGRAPHIC_DATA], [GEOGRAPHIC_DATA] and [G…" at bounding box center [386, 115] width 67 height 12
click at [389, 109] on select "[GEOGRAPHIC_DATA] [GEOGRAPHIC_DATA] [GEOGRAPHIC_DATA], [GEOGRAPHIC_DATA] and [G…" at bounding box center [386, 115] width 67 height 12
click at [406, 110] on select "[GEOGRAPHIC_DATA] [GEOGRAPHIC_DATA] [GEOGRAPHIC_DATA], [GEOGRAPHIC_DATA] and [G…" at bounding box center [404, 115] width 33 height 12
click at [388, 109] on select "[GEOGRAPHIC_DATA] [GEOGRAPHIC_DATA] [GEOGRAPHIC_DATA], [GEOGRAPHIC_DATA] and [G…" at bounding box center [404, 115] width 33 height 12
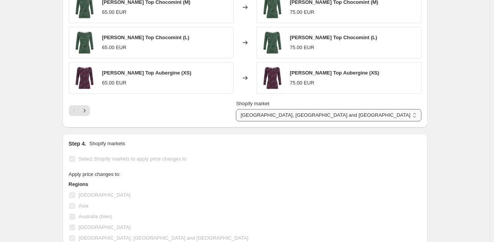
click at [391, 112] on select "[GEOGRAPHIC_DATA] [GEOGRAPHIC_DATA] [GEOGRAPHIC_DATA], [GEOGRAPHIC_DATA] and [G…" at bounding box center [328, 115] width 185 height 12
click at [389, 109] on select "[GEOGRAPHIC_DATA] [GEOGRAPHIC_DATA] [GEOGRAPHIC_DATA], [GEOGRAPHIC_DATA] and [G…" at bounding box center [328, 115] width 185 height 12
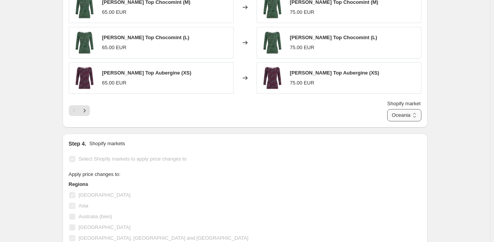
click at [405, 109] on select "[GEOGRAPHIC_DATA] [GEOGRAPHIC_DATA] [GEOGRAPHIC_DATA], [GEOGRAPHIC_DATA] and [G…" at bounding box center [404, 115] width 34 height 12
select select "89053659474"
click at [387, 109] on select "[GEOGRAPHIC_DATA] [GEOGRAPHIC_DATA] [GEOGRAPHIC_DATA], [GEOGRAPHIC_DATA] and [G…" at bounding box center [404, 115] width 34 height 12
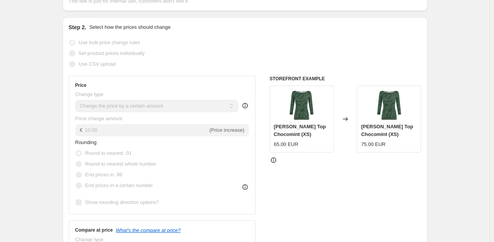
scroll to position [0, 0]
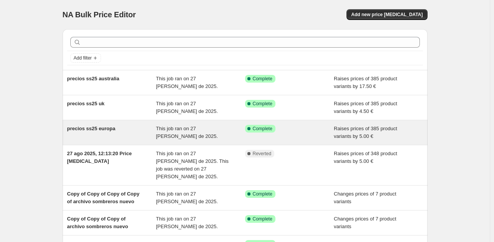
click at [95, 130] on span "precios ss25 europa" at bounding box center [91, 129] width 48 height 6
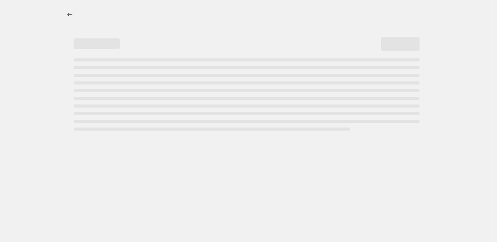
select select "by"
select select "collection"
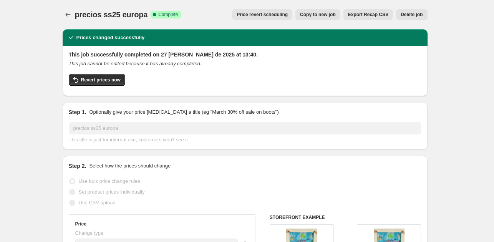
click at [335, 13] on span "Copy to new job" at bounding box center [318, 15] width 36 height 6
select select "by"
select select "collection"
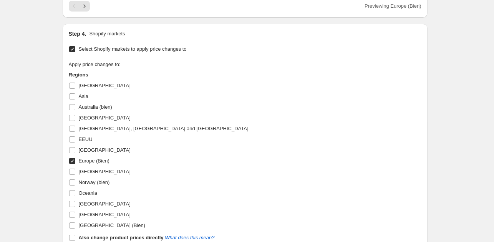
scroll to position [1075, 0]
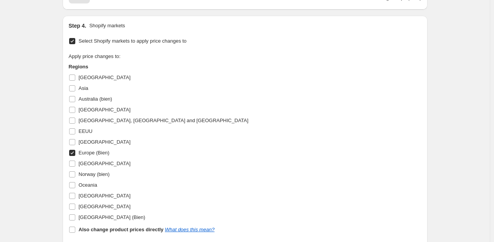
click at [72, 150] on input "Europe (Bien)" at bounding box center [72, 153] width 6 height 6
checkbox input "false"
click at [73, 109] on input "[GEOGRAPHIC_DATA]" at bounding box center [72, 110] width 6 height 6
checkbox input "true"
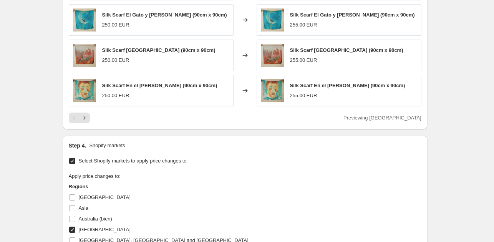
scroll to position [959, 0]
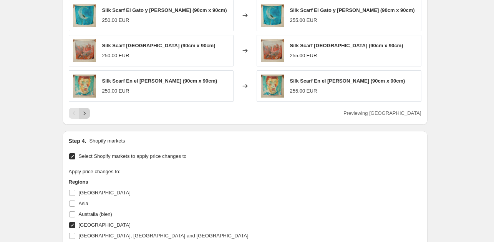
click at [84, 115] on icon "Next" at bounding box center [85, 113] width 8 height 8
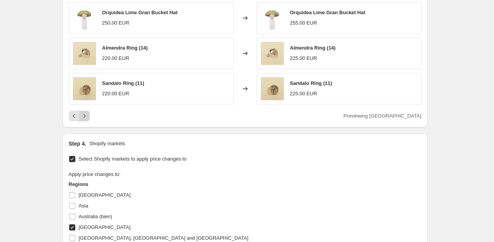
click at [86, 114] on icon "Next" at bounding box center [85, 116] width 8 height 8
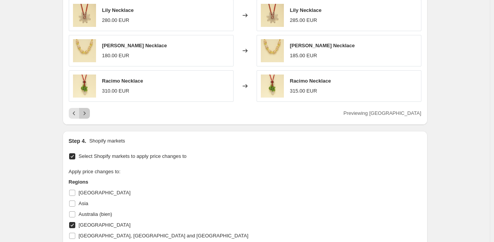
click at [86, 113] on icon "Next" at bounding box center [85, 113] width 8 height 8
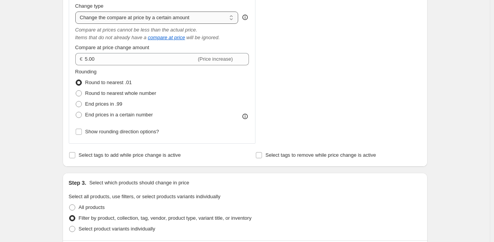
scroll to position [154, 0]
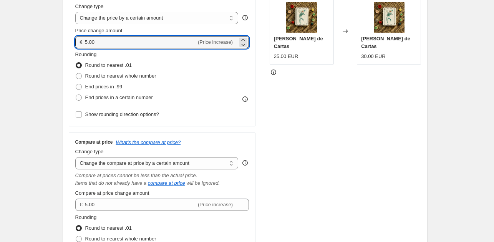
drag, startPoint x: 101, startPoint y: 45, endPoint x: 75, endPoint y: 43, distance: 25.4
click at [75, 43] on div "Price Change type Change the price to a certain amount Change the price by a ce…" at bounding box center [162, 57] width 187 height 139
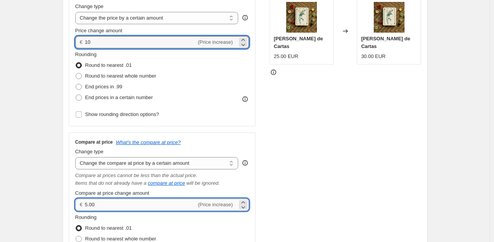
type input "10.00"
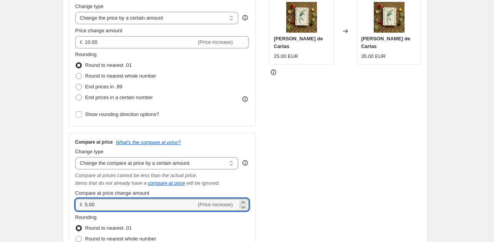
drag, startPoint x: 109, startPoint y: 202, endPoint x: 60, endPoint y: 207, distance: 49.0
type input "10.00"
click at [287, 175] on div "STOREFRONT EXAMPLE [PERSON_NAME] de Cartas 25.00 EUR Changed to [PERSON_NAME] d…" at bounding box center [345, 138] width 152 height 301
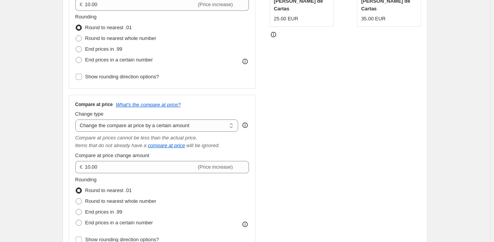
scroll to position [0, 0]
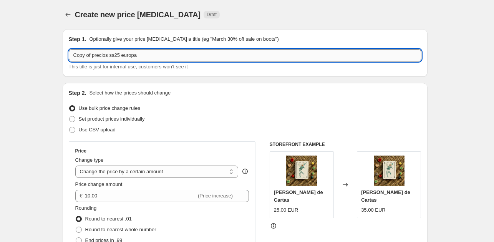
drag, startPoint x: 148, startPoint y: 55, endPoint x: 122, endPoint y: 56, distance: 26.5
click at [122, 56] on input "Copy of precios ss25 europa" at bounding box center [245, 55] width 352 height 12
drag, startPoint x: 93, startPoint y: 58, endPoint x: 40, endPoint y: 59, distance: 53.4
click at [131, 58] on input "precios ss25 [GEOGRAPHIC_DATA]" at bounding box center [245, 55] width 352 height 12
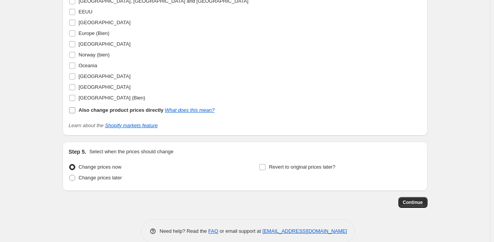
scroll to position [1205, 0]
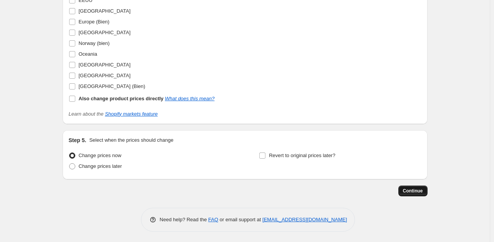
type input "precios ss25 [GEOGRAPHIC_DATA]"
click at [412, 188] on span "Continue" at bounding box center [413, 191] width 20 height 6
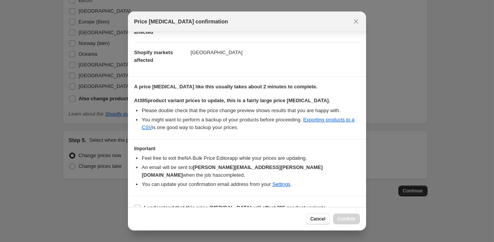
scroll to position [103, 0]
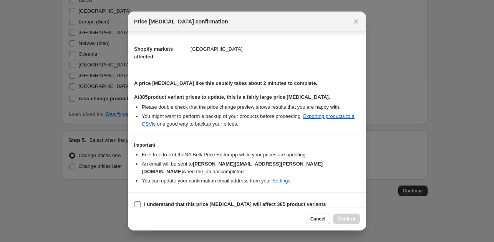
click at [137, 201] on input "I understand that this price [MEDICAL_DATA] will affect 385 product variants" at bounding box center [137, 204] width 6 height 6
checkbox input "true"
click at [345, 219] on span "Confirm" at bounding box center [346, 219] width 18 height 6
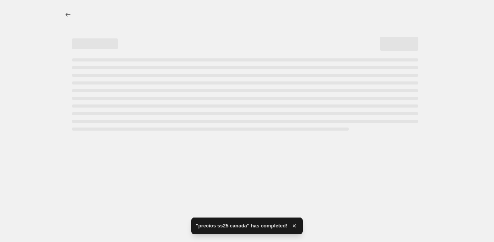
select select "by"
select select "collection"
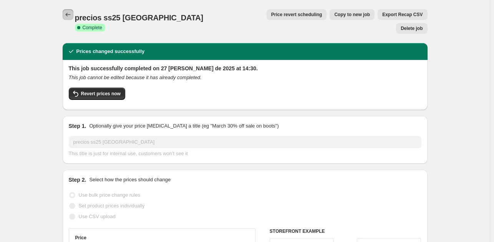
click at [69, 12] on icon "Price change jobs" at bounding box center [68, 15] width 8 height 8
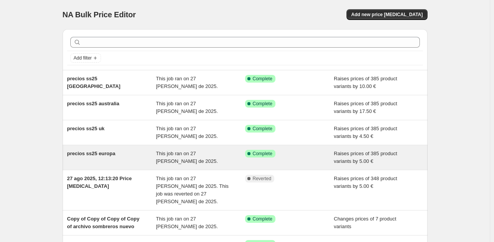
click at [102, 154] on span "precios ss25 europa" at bounding box center [91, 153] width 48 height 6
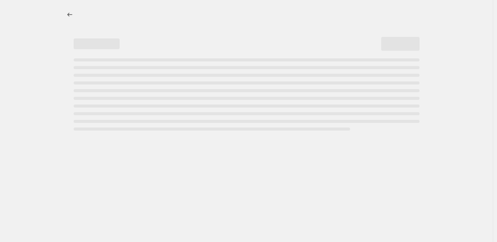
select select "by"
select select "collection"
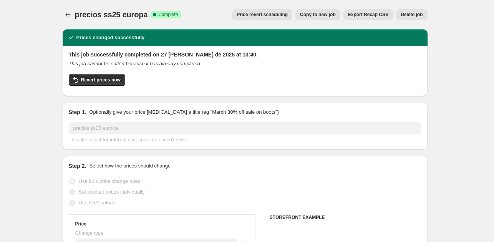
click at [321, 15] on span "Copy to new job" at bounding box center [318, 15] width 36 height 6
select select "by"
select select "collection"
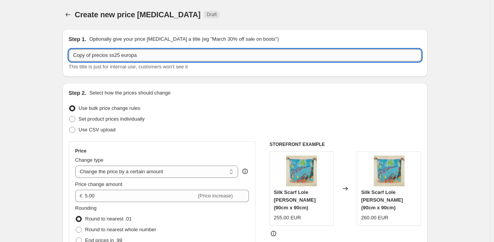
drag, startPoint x: 150, startPoint y: 57, endPoint x: 122, endPoint y: 56, distance: 28.0
click at [122, 56] on input "Copy of precios ss25 europa" at bounding box center [245, 55] width 352 height 12
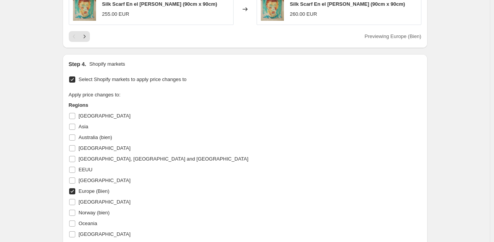
scroll to position [1190, 0]
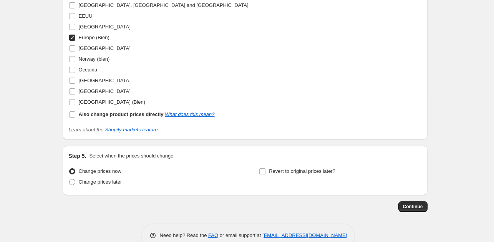
type input "Copy of precios ss25 [GEOGRAPHIC_DATA]"
click at [74, 35] on input "Europe (Bien)" at bounding box center [72, 38] width 6 height 6
checkbox input "false"
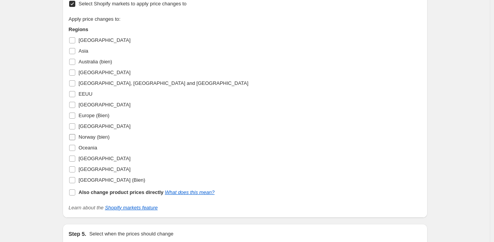
scroll to position [1113, 0]
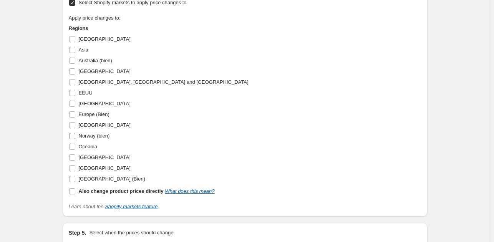
click at [75, 136] on input "Norway (bien)" at bounding box center [72, 136] width 6 height 6
checkbox input "true"
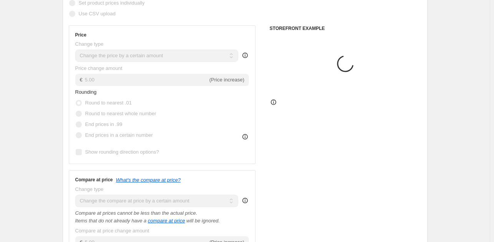
scroll to position [115, 0]
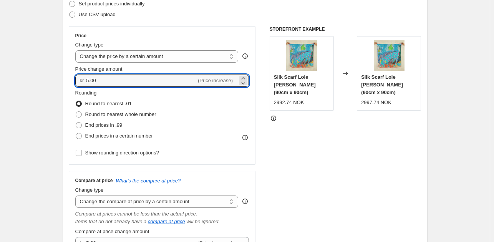
drag, startPoint x: 99, startPoint y: 79, endPoint x: 80, endPoint y: 79, distance: 18.8
click at [80, 79] on div "kr 5.00 (Price increase)" at bounding box center [162, 80] width 174 height 12
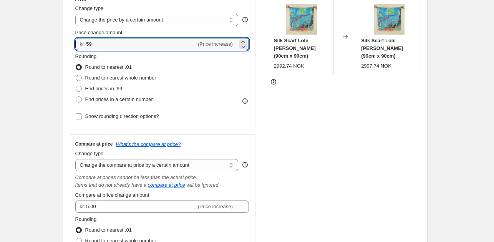
scroll to position [154, 0]
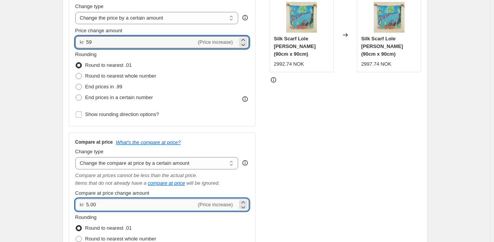
type input "59.00"
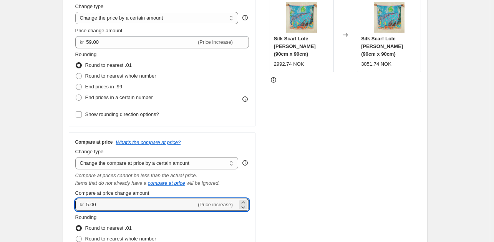
drag, startPoint x: 107, startPoint y: 202, endPoint x: 58, endPoint y: 205, distance: 49.6
type input "59.00"
click at [299, 142] on div "STOREFRONT EXAMPLE Silk Scarf Lole [PERSON_NAME] (90cm x 90cm) 2992.74 NOK Chan…" at bounding box center [345, 138] width 152 height 301
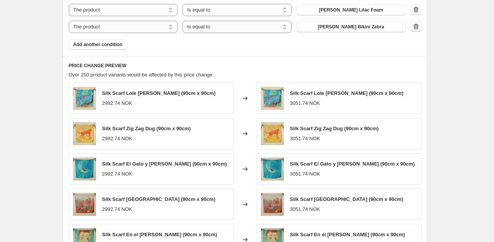
scroll to position [959, 0]
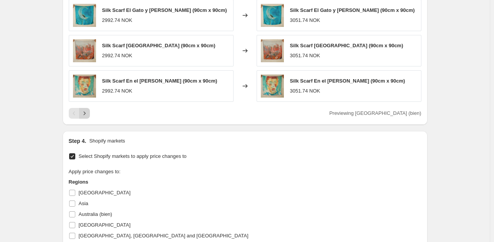
click at [88, 110] on icon "Next" at bounding box center [85, 113] width 8 height 8
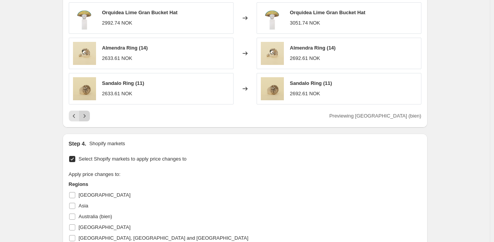
click at [86, 115] on icon "Next" at bounding box center [85, 116] width 8 height 8
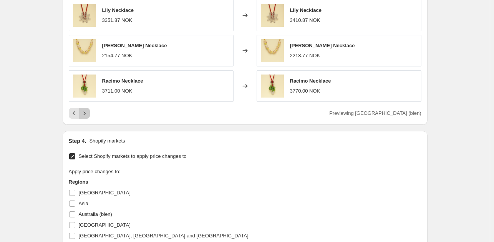
click at [86, 114] on icon "Next" at bounding box center [85, 113] width 8 height 8
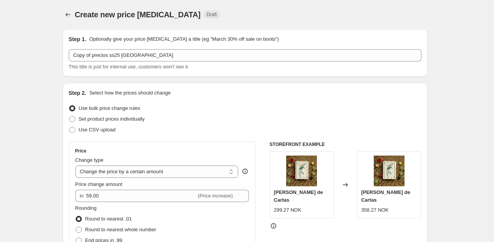
scroll to position [0, 0]
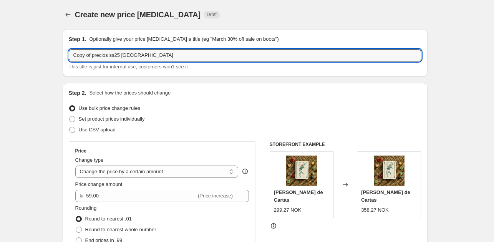
drag, startPoint x: 92, startPoint y: 55, endPoint x: 11, endPoint y: 63, distance: 81.7
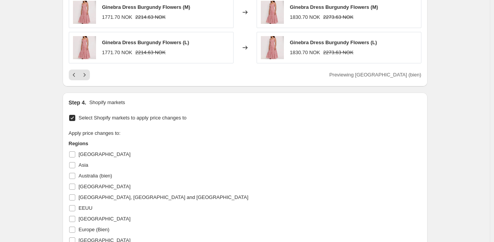
scroll to position [1190, 0]
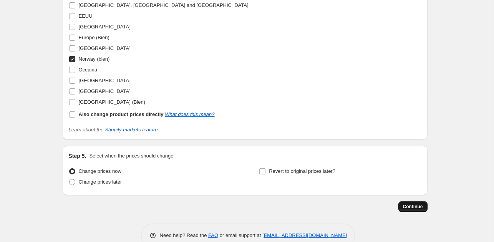
type input "precios ss25 [GEOGRAPHIC_DATA]"
click at [406, 203] on span "Continue" at bounding box center [413, 206] width 20 height 6
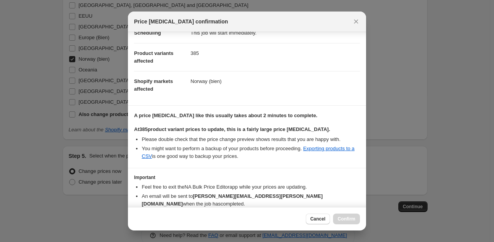
scroll to position [103, 0]
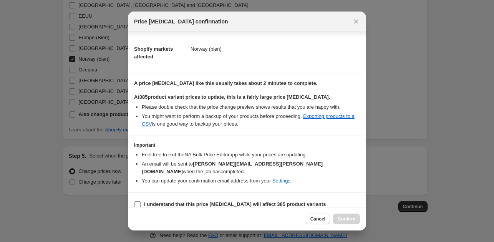
click at [137, 201] on input "I understand that this price [MEDICAL_DATA] will affect 385 product variants" at bounding box center [137, 204] width 6 height 6
checkbox input "true"
click at [343, 220] on span "Confirm" at bounding box center [346, 219] width 18 height 6
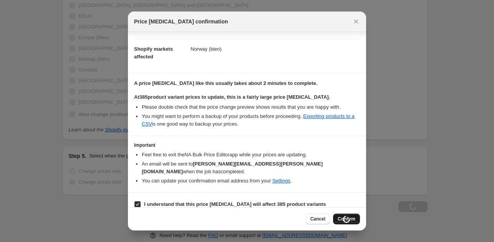
type input "precios ss25 [GEOGRAPHIC_DATA]"
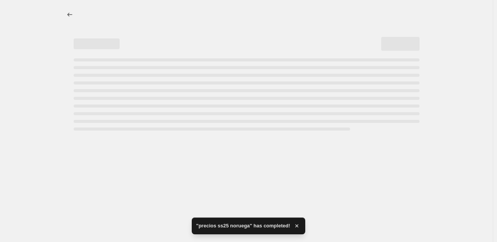
select select "by"
select select "collection"
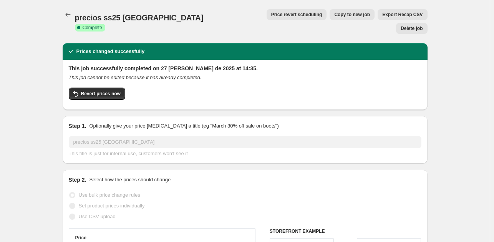
click at [334, 12] on span "Copy to new job" at bounding box center [352, 15] width 36 height 6
select select "by"
select select "collection"
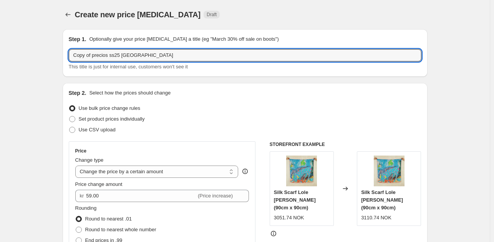
drag, startPoint x: 93, startPoint y: 56, endPoint x: 35, endPoint y: 54, distance: 58.4
drag, startPoint x: 135, startPoint y: 56, endPoint x: 104, endPoint y: 55, distance: 30.7
click at [104, 55] on input "precios ss25 [GEOGRAPHIC_DATA]" at bounding box center [245, 55] width 352 height 12
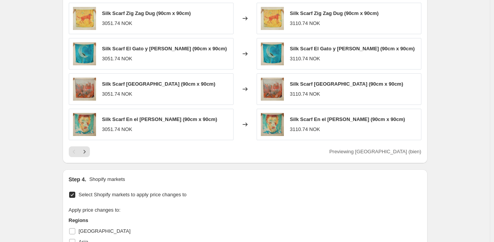
scroll to position [1075, 0]
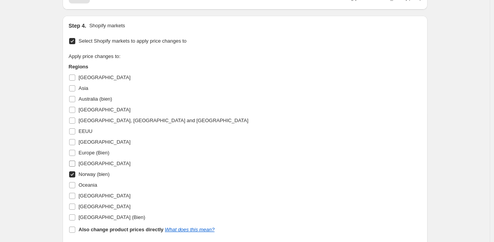
type input "precios ss25 [GEOGRAPHIC_DATA]"
click at [74, 164] on input "[GEOGRAPHIC_DATA]" at bounding box center [72, 163] width 6 height 6
checkbox input "true"
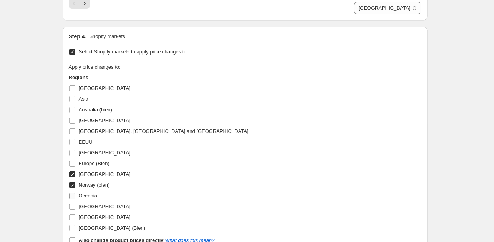
click at [73, 184] on input "Norway (bien)" at bounding box center [72, 185] width 6 height 6
checkbox input "false"
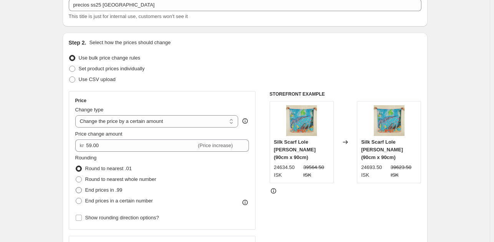
scroll to position [0, 0]
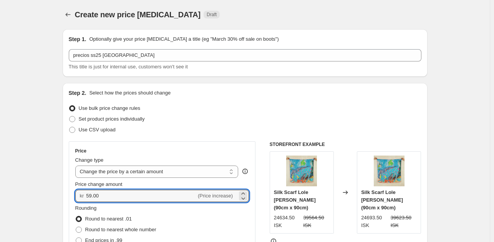
drag, startPoint x: 106, startPoint y: 197, endPoint x: 78, endPoint y: 199, distance: 27.7
click at [78, 199] on div "kr 59.00 (Price increase)" at bounding box center [162, 196] width 174 height 12
type input "716.00"
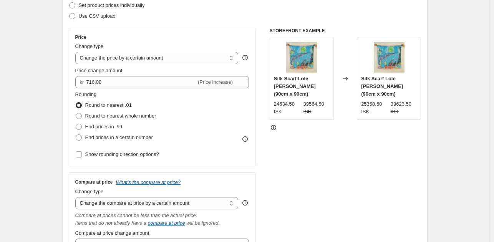
scroll to position [154, 0]
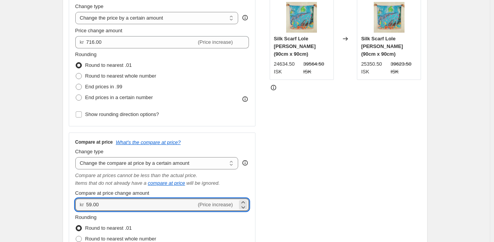
drag, startPoint x: 108, startPoint y: 210, endPoint x: 77, endPoint y: 209, distance: 31.1
click at [77, 209] on div "kr 59.00 (Price increase)" at bounding box center [162, 204] width 174 height 12
type input "716.00"
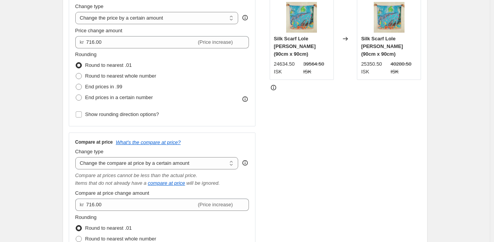
click at [301, 135] on div "STOREFRONT EXAMPLE Silk Scarf Lole [PERSON_NAME] (90cm x 90cm) 24634.50 ISK 395…" at bounding box center [345, 138] width 152 height 301
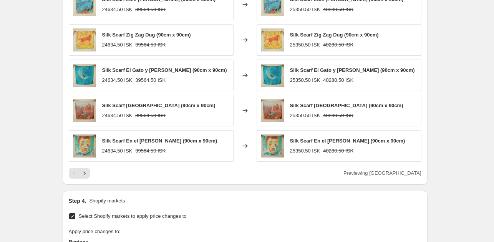
scroll to position [998, 0]
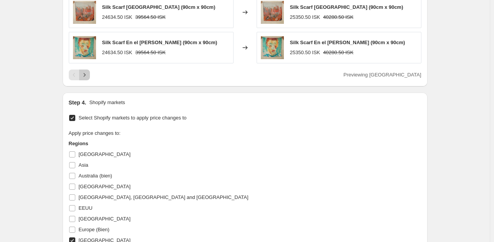
click at [86, 72] on icon "Next" at bounding box center [85, 75] width 8 height 8
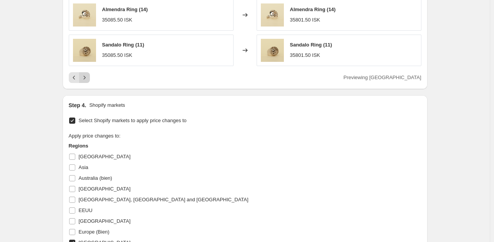
click at [85, 75] on icon "Next" at bounding box center [85, 78] width 8 height 8
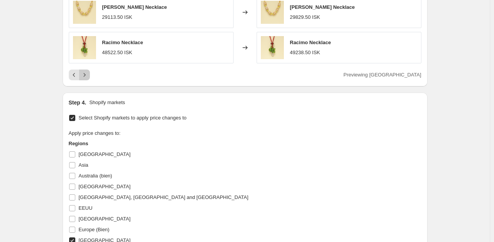
click at [87, 75] on icon "Next" at bounding box center [85, 75] width 8 height 8
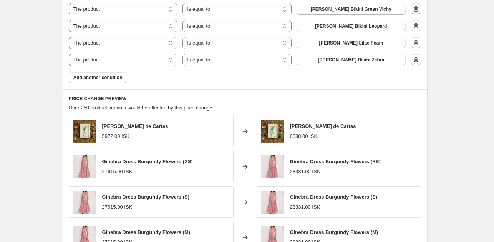
scroll to position [883, 0]
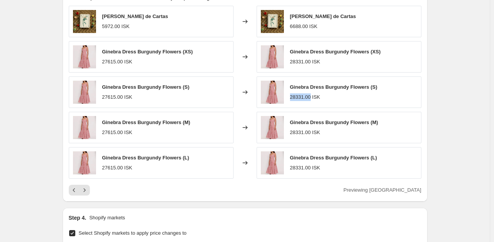
drag, startPoint x: 310, startPoint y: 98, endPoint x: 291, endPoint y: 96, distance: 19.7
click at [291, 96] on div "Ginebra Dress Burgundy Flowers (S) 28331.00 ISK" at bounding box center [338, 91] width 165 height 31
copy div "28331.00"
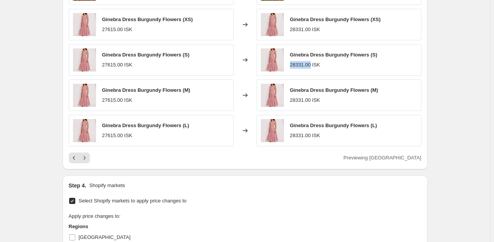
scroll to position [921, 0]
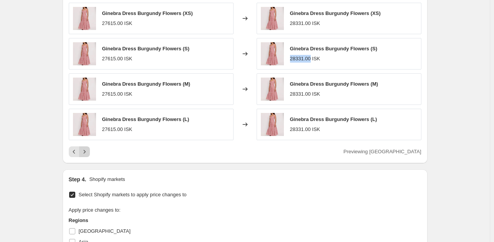
click at [88, 152] on icon "Next" at bounding box center [85, 152] width 8 height 8
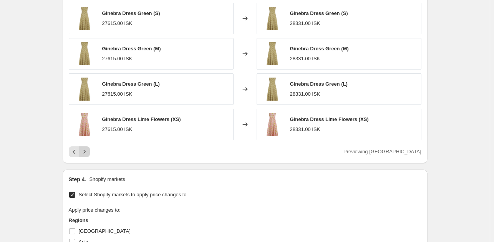
click at [88, 152] on icon "Next" at bounding box center [85, 152] width 8 height 8
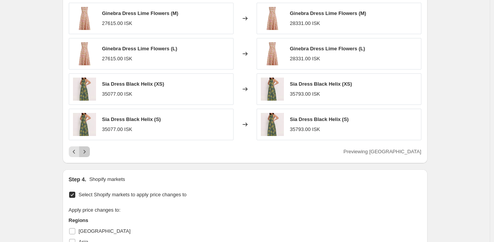
click at [88, 152] on icon "Next" at bounding box center [85, 152] width 8 height 8
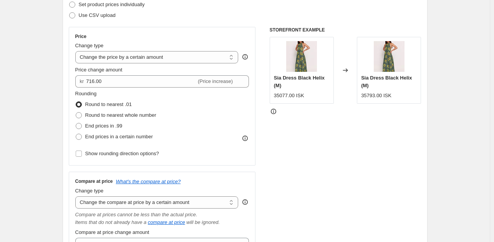
scroll to position [0, 0]
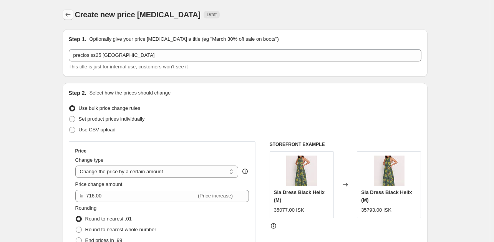
click at [66, 13] on icon "Price change jobs" at bounding box center [68, 15] width 8 height 8
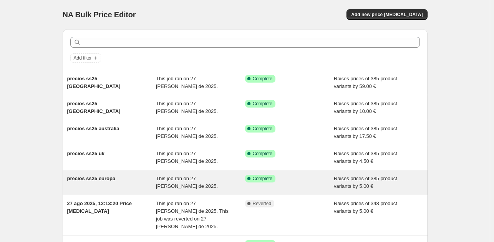
click at [123, 178] on div "precios ss25 europa" at bounding box center [111, 182] width 89 height 15
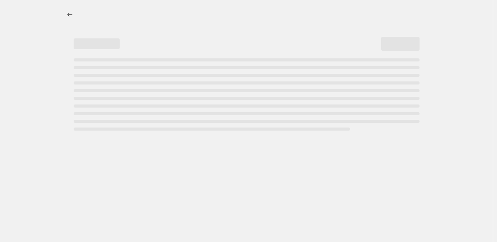
select select "by"
select select "collection"
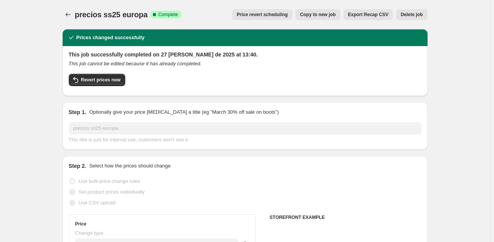
click at [318, 16] on span "Copy to new job" at bounding box center [318, 15] width 36 height 6
select select "by"
select select "collection"
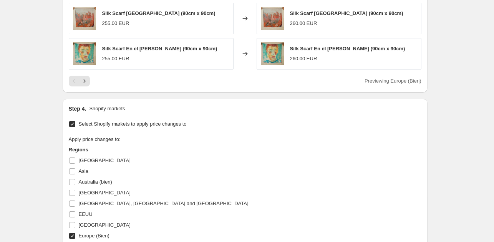
scroll to position [1113, 0]
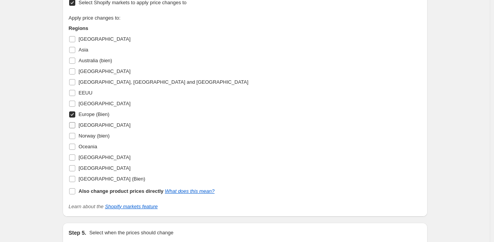
click at [73, 124] on input "[GEOGRAPHIC_DATA]" at bounding box center [72, 125] width 6 height 6
checkbox input "true"
click at [75, 112] on input "Europe (Bien)" at bounding box center [72, 114] width 6 height 6
checkbox input "false"
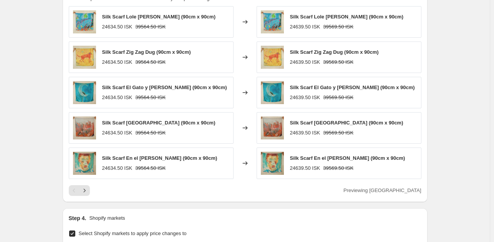
scroll to position [883, 0]
click at [88, 188] on icon "Next" at bounding box center [85, 190] width 8 height 8
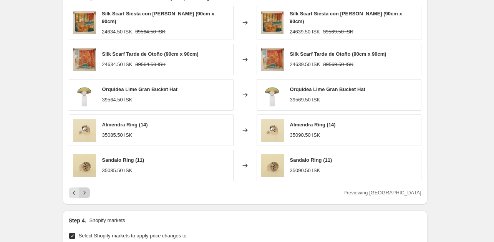
click at [86, 190] on icon "Next" at bounding box center [85, 193] width 8 height 8
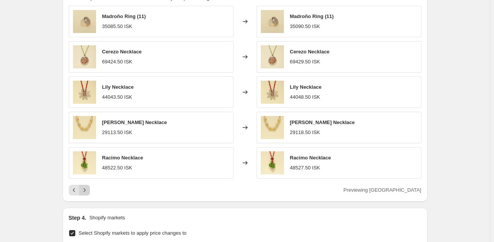
click at [88, 188] on icon "Next" at bounding box center [85, 190] width 8 height 8
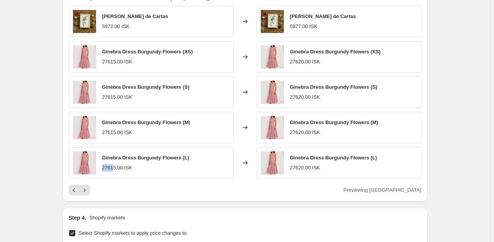
drag, startPoint x: 115, startPoint y: 168, endPoint x: 102, endPoint y: 171, distance: 13.3
click at [102, 171] on div "Ginebra Dress Burgundy Flowers (L) 27615.00 ISK" at bounding box center [151, 162] width 165 height 31
click at [116, 168] on div "27615.00 ISK" at bounding box center [117, 168] width 30 height 8
drag, startPoint x: 116, startPoint y: 166, endPoint x: 103, endPoint y: 167, distance: 13.1
click at [103, 167] on div "Ginebra Dress Burgundy Flowers (L) 27615.00 ISK" at bounding box center [151, 162] width 165 height 31
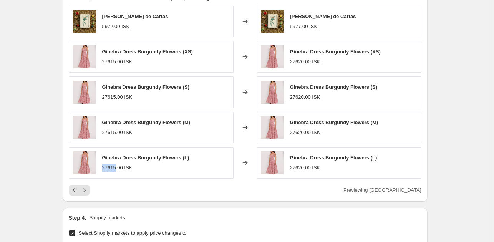
copy div "27615"
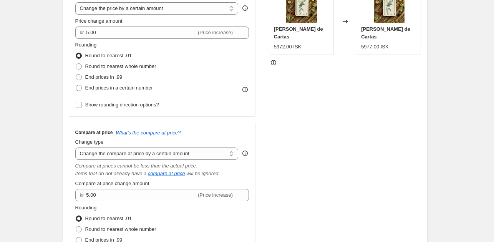
scroll to position [0, 0]
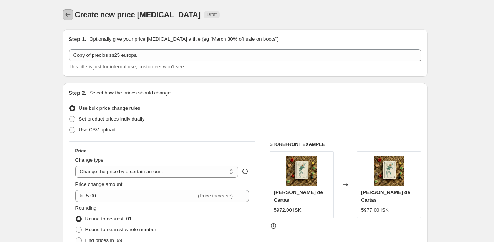
click at [68, 17] on icon "Price change jobs" at bounding box center [68, 15] width 8 height 8
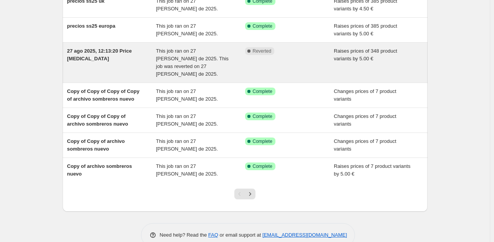
scroll to position [160, 0]
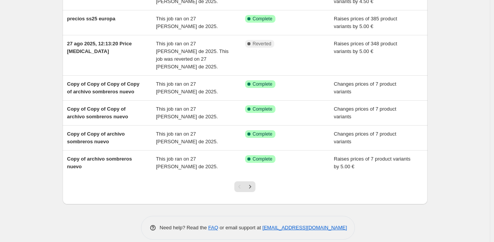
click at [250, 183] on icon "Next" at bounding box center [250, 187] width 8 height 8
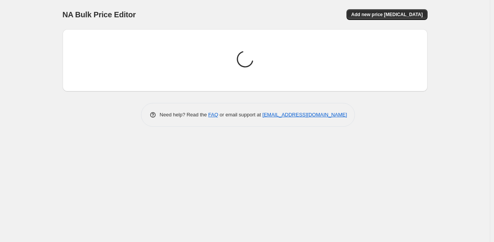
scroll to position [0, 0]
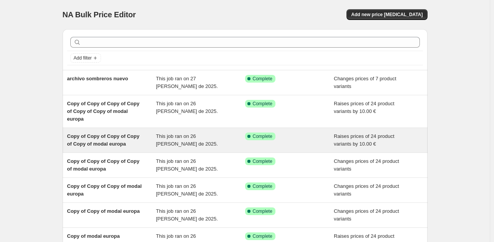
click at [97, 133] on span "Copy of Copy of Copy of Copy of Copy of modal europa" at bounding box center [103, 139] width 72 height 13
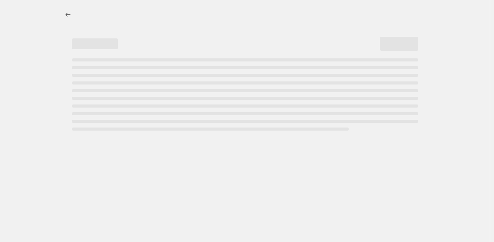
select select "by"
select select "collection"
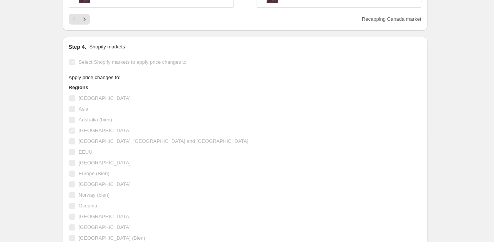
scroll to position [652, 0]
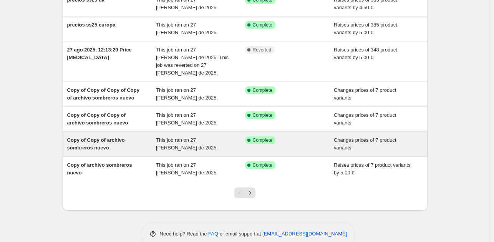
scroll to position [160, 0]
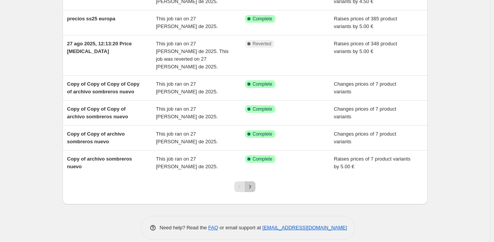
click at [255, 181] on button "Next" at bounding box center [249, 186] width 11 height 11
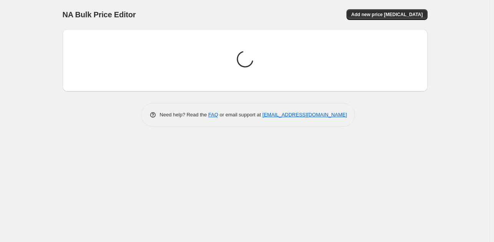
scroll to position [0, 0]
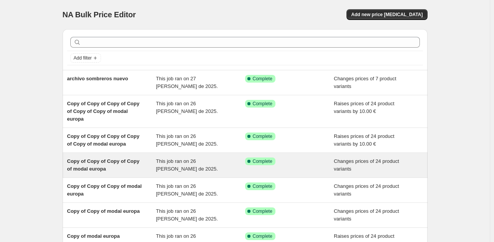
click at [111, 159] on div "Copy of Copy of Copy of Copy of modal europa" at bounding box center [111, 164] width 89 height 15
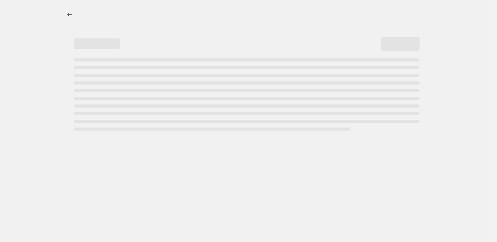
select select "collection"
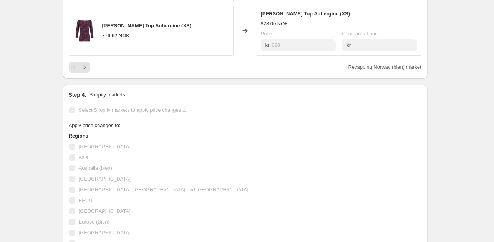
scroll to position [499, 0]
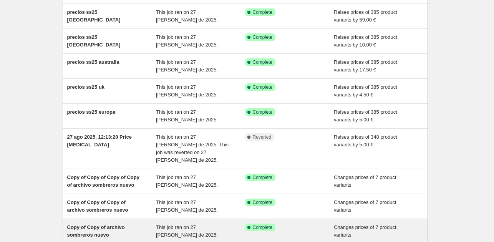
scroll to position [160, 0]
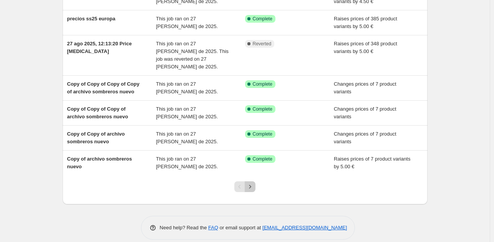
click at [250, 183] on icon "Next" at bounding box center [250, 187] width 8 height 8
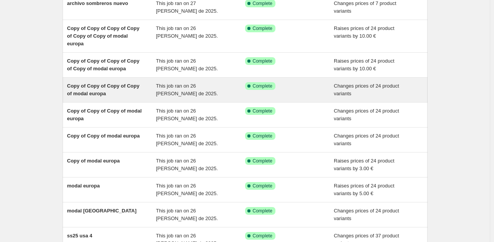
scroll to position [77, 0]
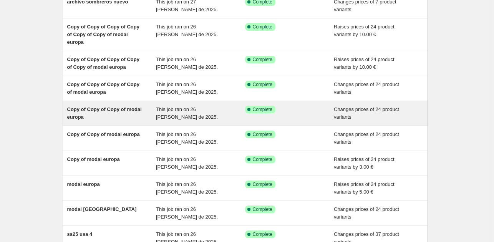
click at [135, 107] on div "Copy of Copy of Copy of modal europa" at bounding box center [111, 113] width 89 height 15
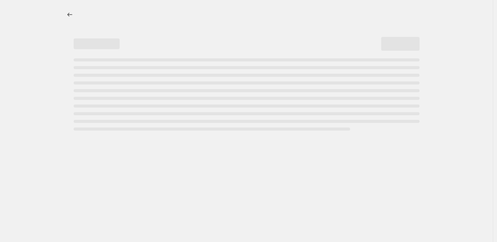
select select "collection"
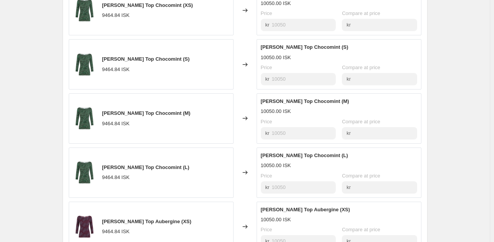
scroll to position [422, 0]
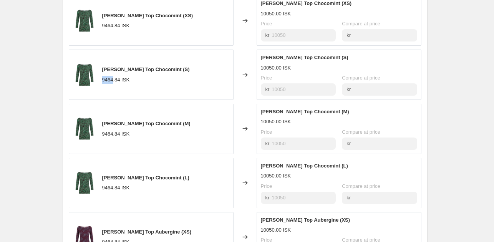
drag, startPoint x: 114, startPoint y: 79, endPoint x: 103, endPoint y: 81, distance: 10.9
click at [103, 81] on div "[PERSON_NAME] Top Chocomint (S) 9464.84 ISK" at bounding box center [151, 75] width 165 height 50
copy div "9464"
click at [265, 196] on div "kr 10050" at bounding box center [298, 198] width 75 height 12
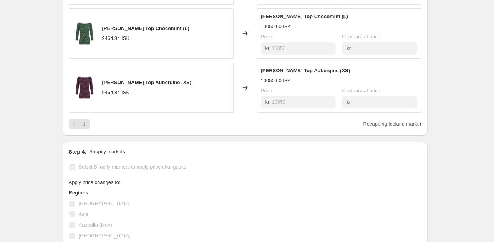
scroll to position [576, 0]
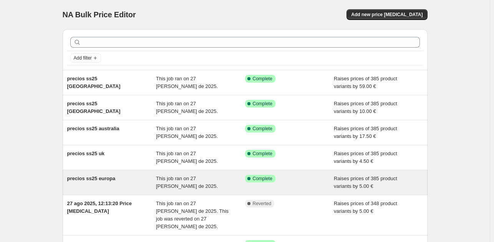
click at [96, 180] on span "precios ss25 europa" at bounding box center [91, 178] width 48 height 6
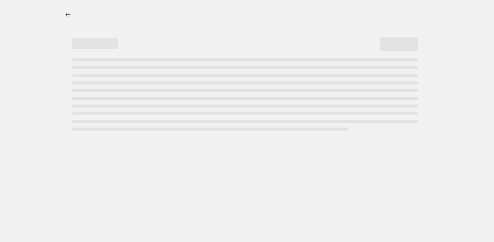
select select "by"
select select "collection"
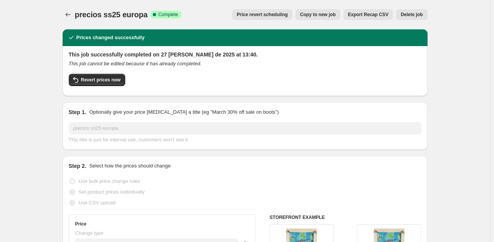
click at [312, 12] on span "Copy to new job" at bounding box center [318, 15] width 36 height 6
select select "by"
select select "collection"
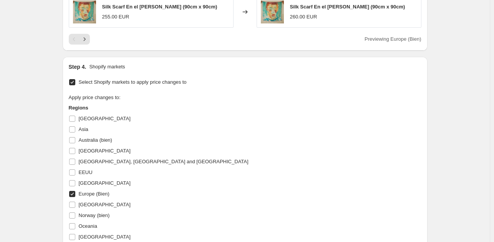
scroll to position [1151, 0]
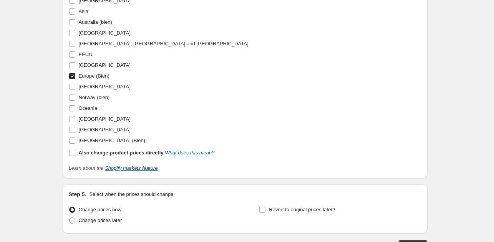
click at [74, 74] on input "Europe (Bien)" at bounding box center [72, 76] width 6 height 6
checkbox input "false"
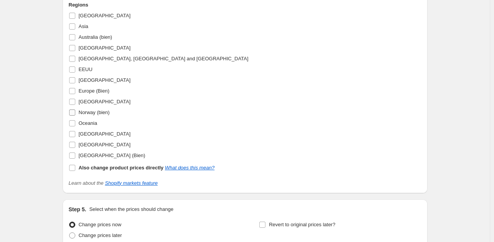
scroll to position [1113, 0]
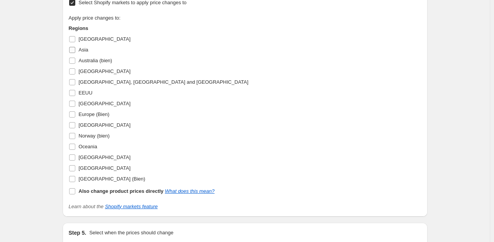
click at [75, 47] on input "Asia" at bounding box center [72, 50] width 6 height 6
checkbox input "true"
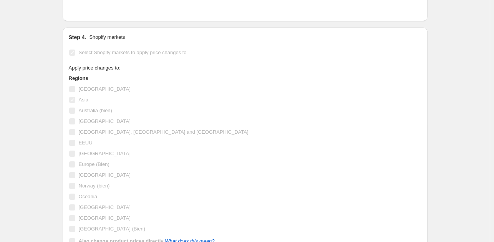
scroll to position [921, 0]
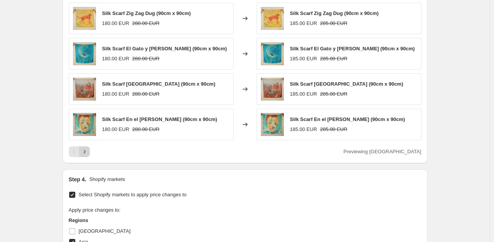
click at [88, 148] on icon "Next" at bounding box center [85, 152] width 8 height 8
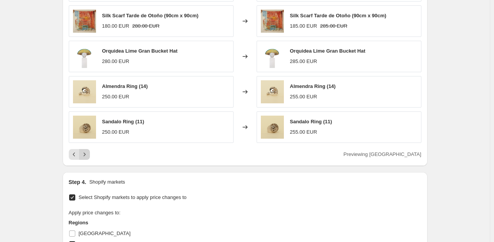
click at [86, 150] on icon "Next" at bounding box center [85, 154] width 8 height 8
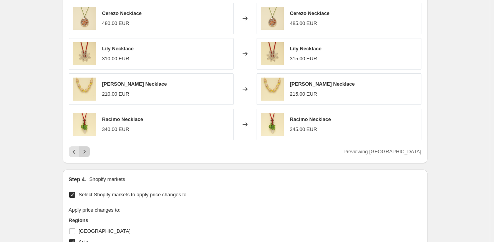
click at [87, 150] on icon "Next" at bounding box center [85, 152] width 8 height 8
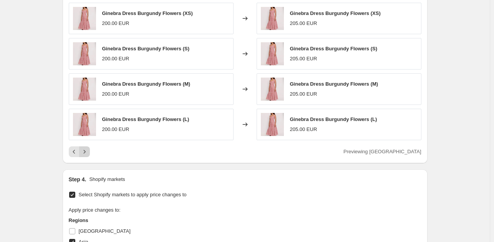
click at [81, 149] on button "Next" at bounding box center [84, 151] width 11 height 11
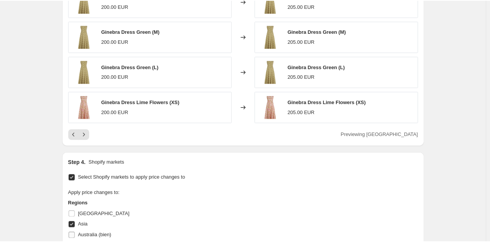
scroll to position [998, 0]
